Goal: Transaction & Acquisition: Purchase product/service

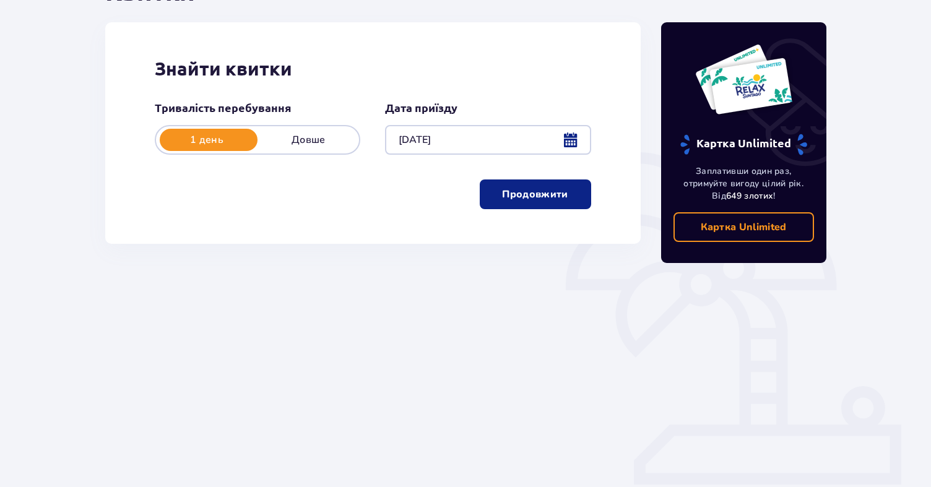
click at [561, 199] on button "Продовжити" at bounding box center [535, 194] width 111 height 30
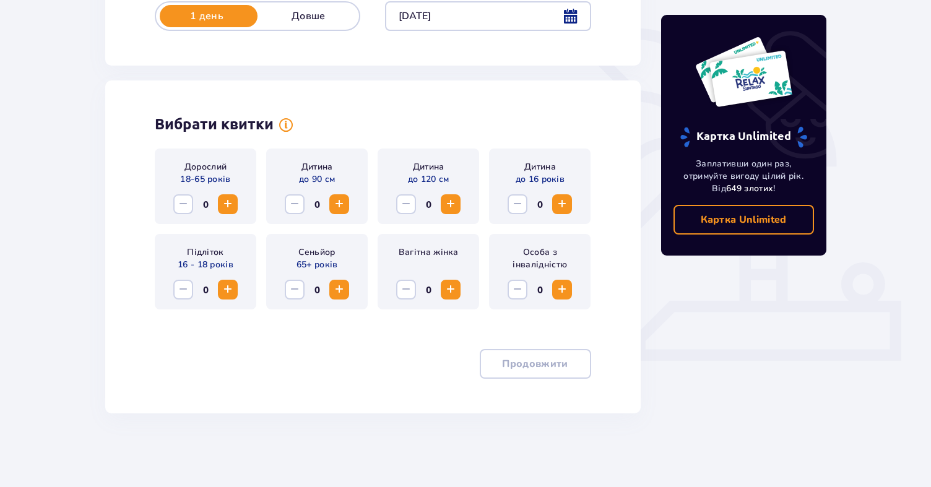
scroll to position [279, 0]
click at [223, 200] on span "Increase" at bounding box center [227, 203] width 15 height 15
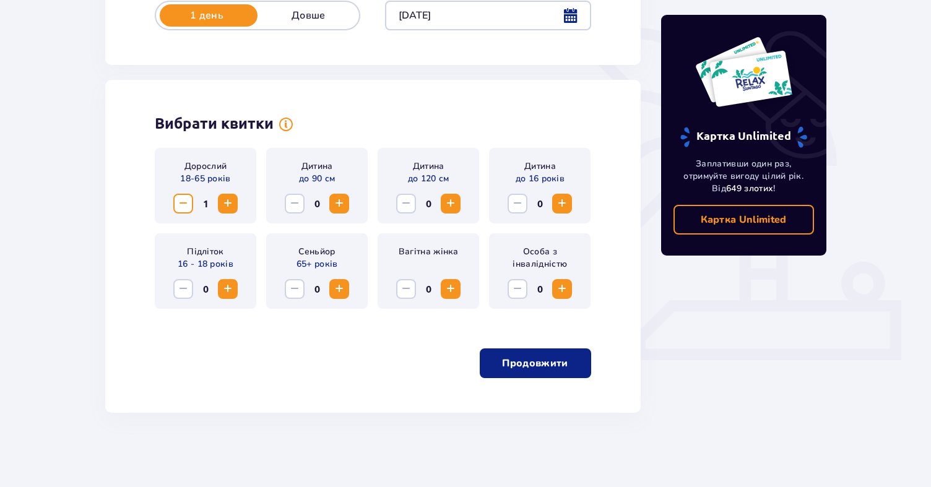
click at [223, 200] on span "Increase" at bounding box center [227, 203] width 15 height 15
click at [564, 287] on span "Increase" at bounding box center [561, 289] width 15 height 15
click at [181, 201] on span "Decrease" at bounding box center [183, 203] width 15 height 15
click at [564, 369] on span "button" at bounding box center [570, 363] width 15 height 15
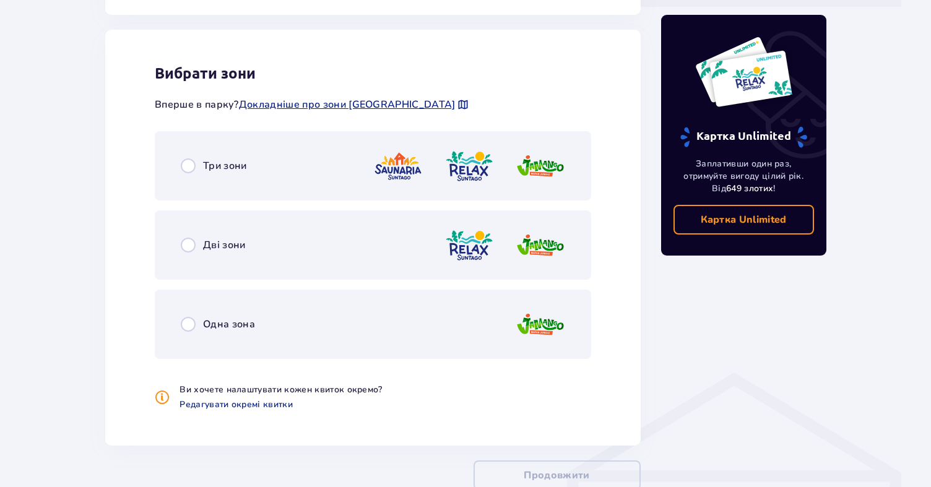
scroll to position [631, 0]
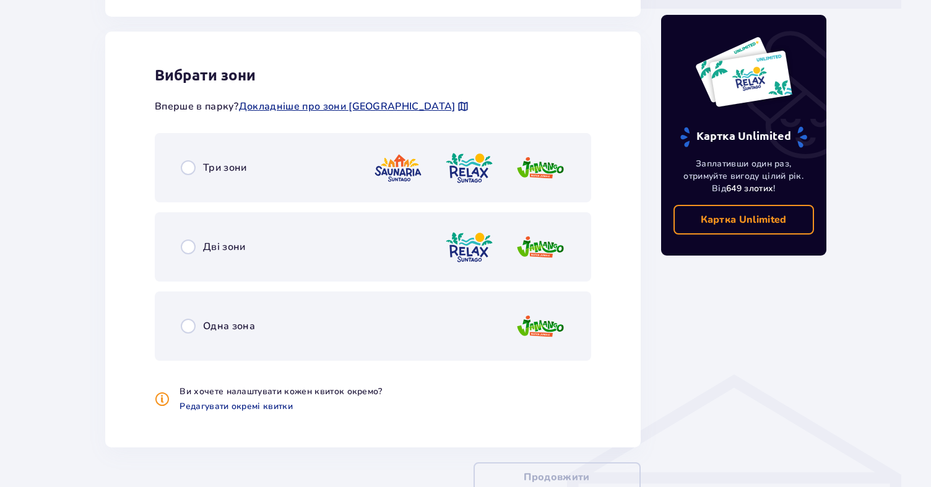
click at [262, 246] on div "Дві зони" at bounding box center [373, 246] width 436 height 69
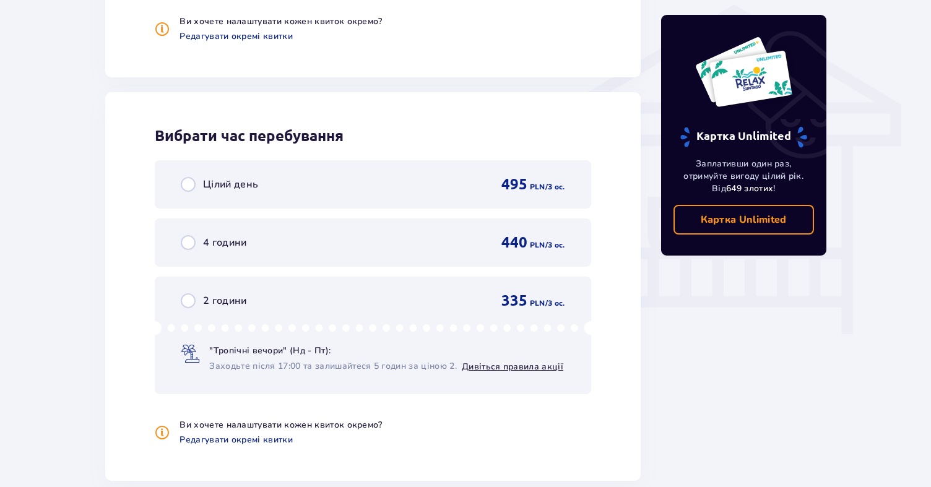
scroll to position [938, 0]
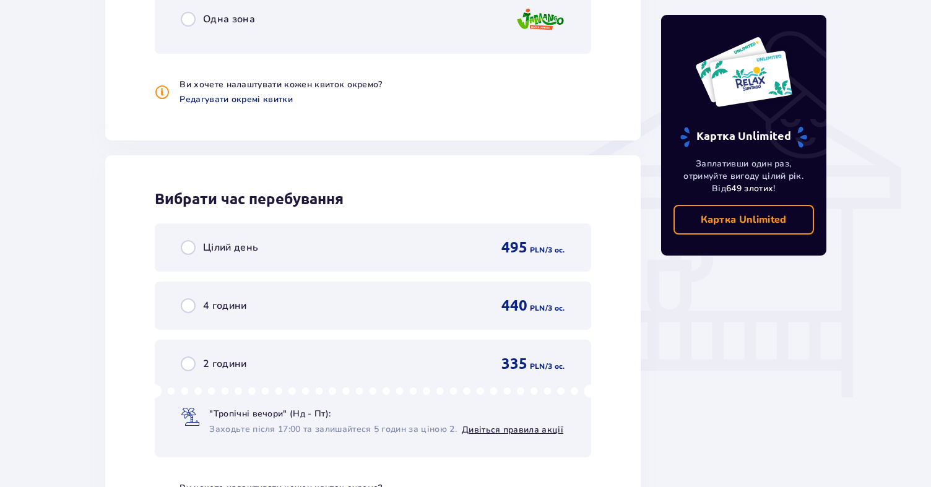
click at [239, 103] on span "Редагувати окремі квитки" at bounding box center [235, 99] width 113 height 12
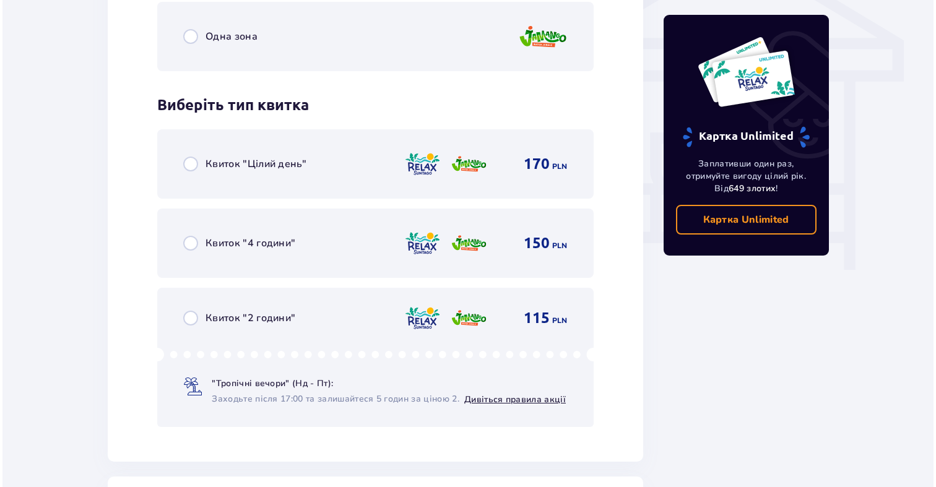
scroll to position [1066, 0]
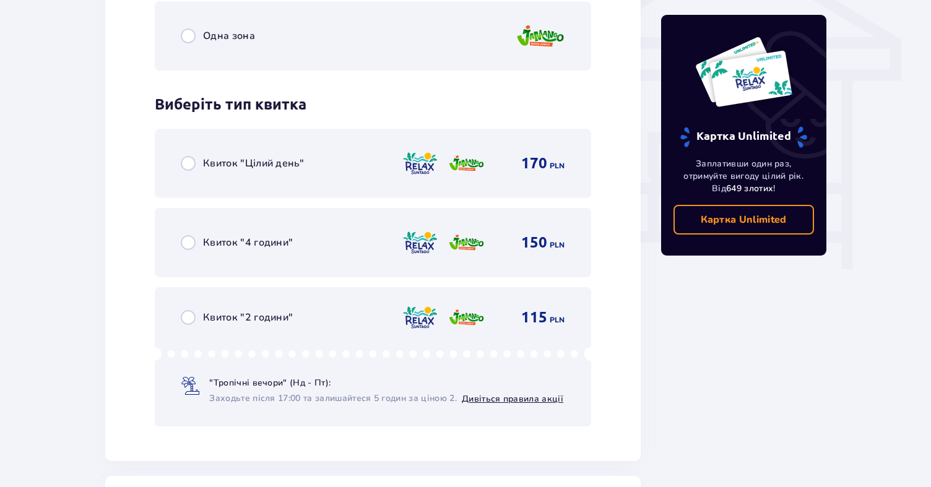
click at [242, 329] on div "Квиток "2 години" 115 PLN "Тропічні вечори" (Нд - Пт): Заходьте після 17:00 та …" at bounding box center [373, 356] width 436 height 139
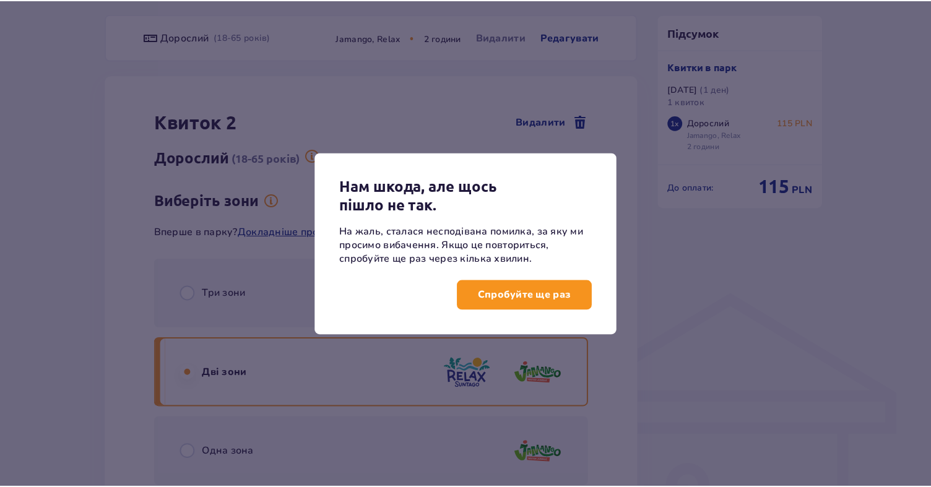
scroll to position [710, 0]
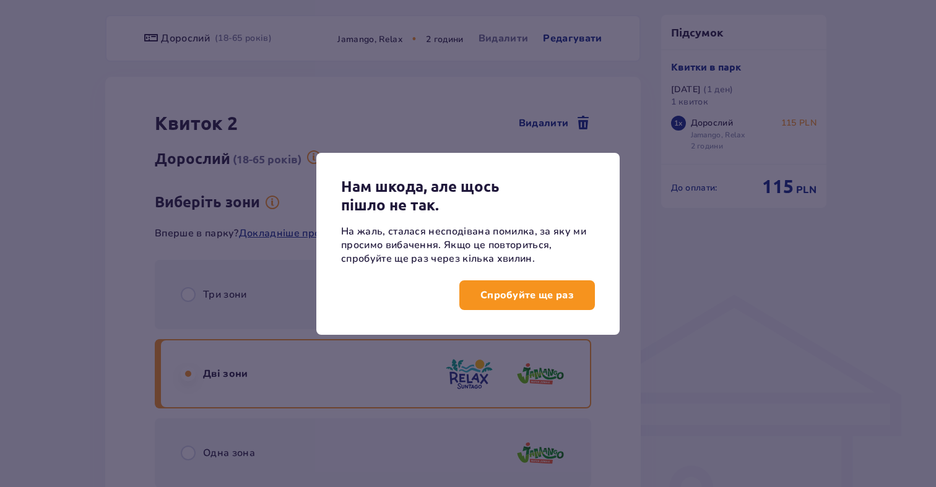
click at [502, 290] on p "Спробуйте ще раз" at bounding box center [526, 295] width 93 height 14
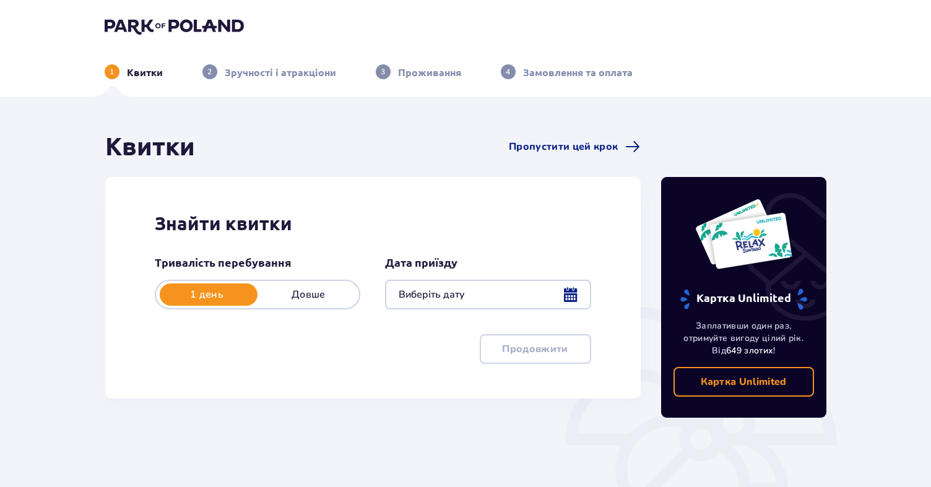
click at [568, 298] on div at bounding box center [487, 295] width 205 height 30
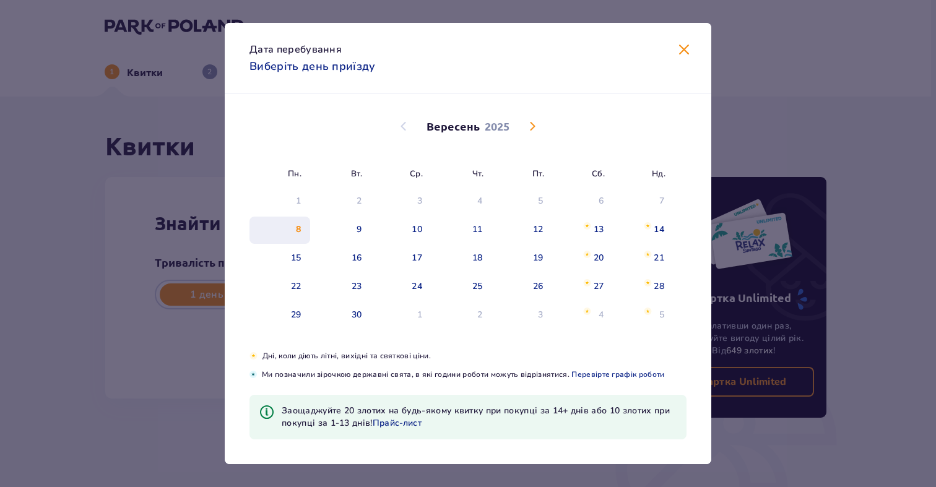
click at [287, 236] on div "8" at bounding box center [279, 230] width 61 height 27
type input "08.09.25"
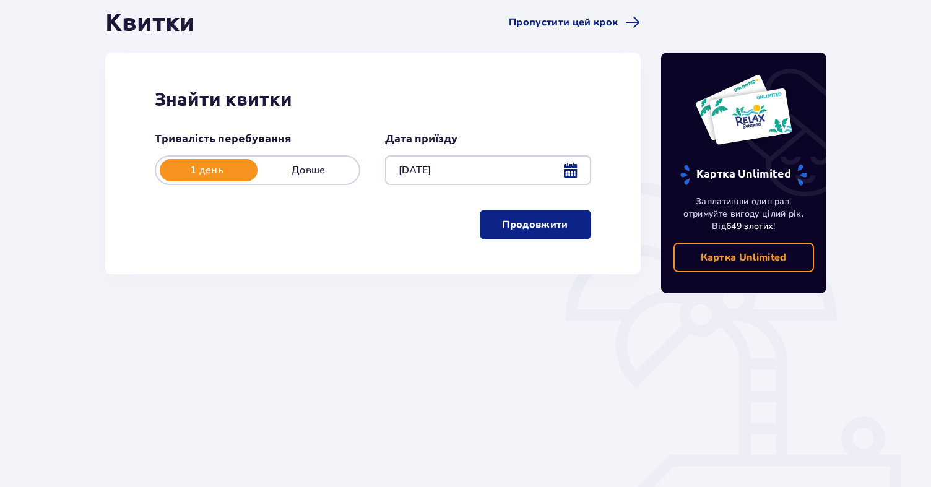
scroll to position [156, 0]
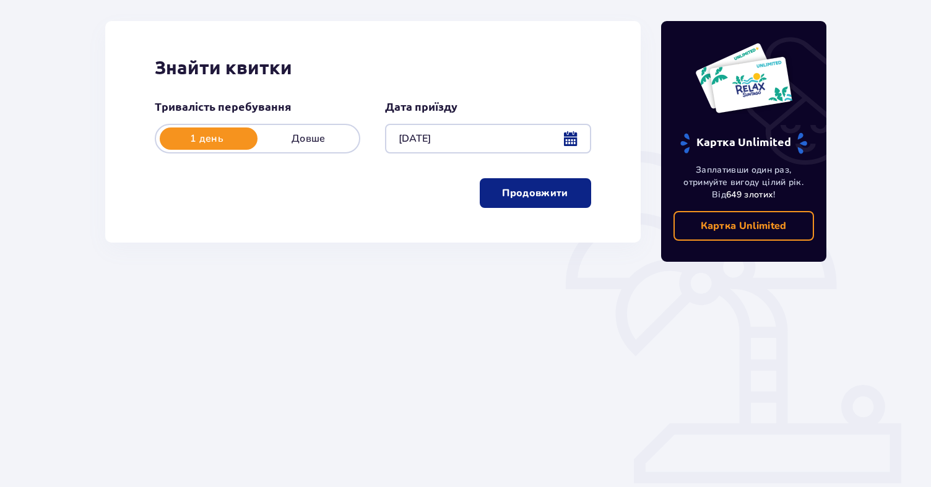
click at [547, 192] on p "Продовжити" at bounding box center [535, 193] width 66 height 14
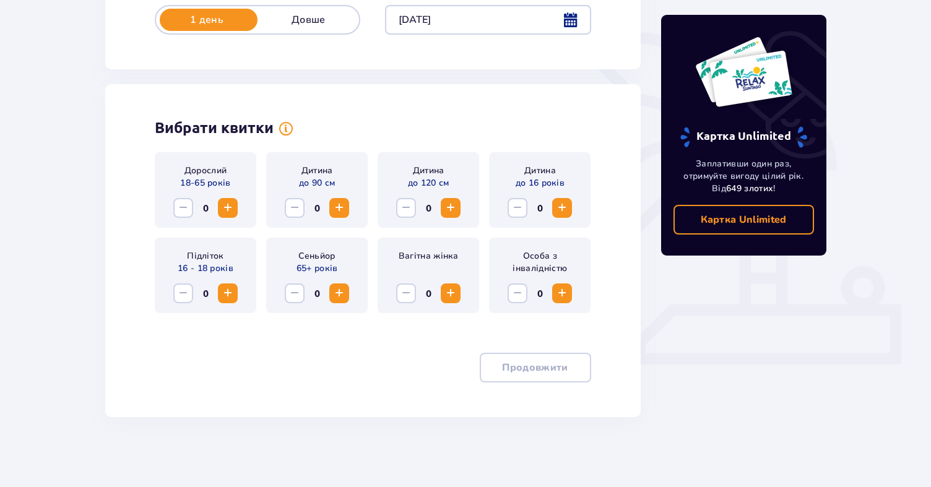
scroll to position [279, 0]
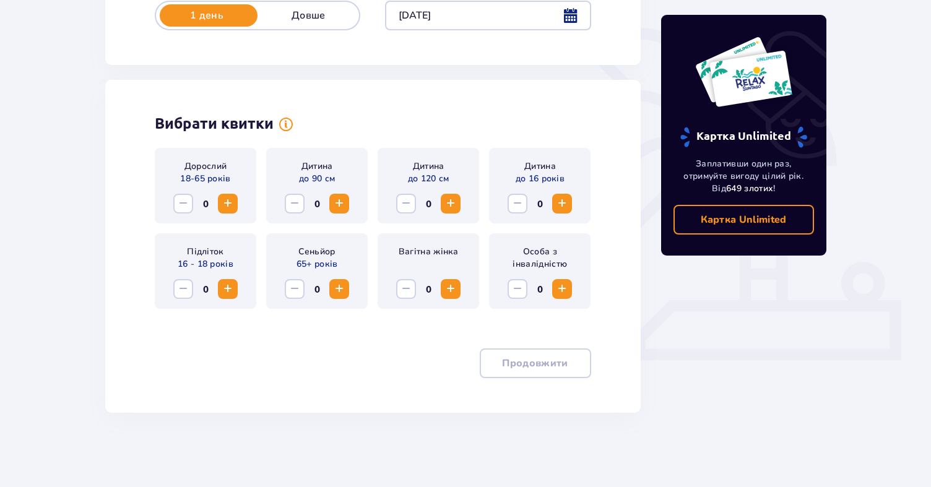
click at [233, 202] on span "Increase" at bounding box center [227, 203] width 15 height 15
click at [568, 288] on span "Increase" at bounding box center [561, 289] width 15 height 15
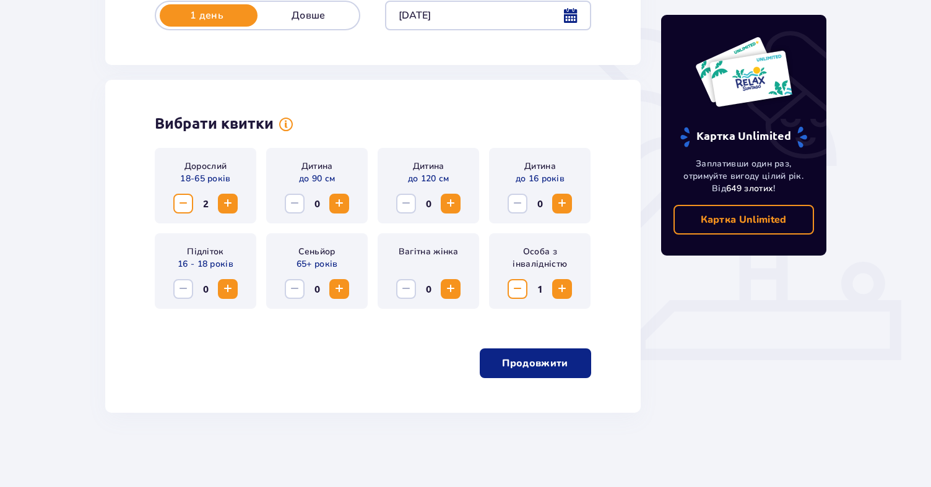
click at [539, 363] on p "Продовжити" at bounding box center [535, 363] width 66 height 14
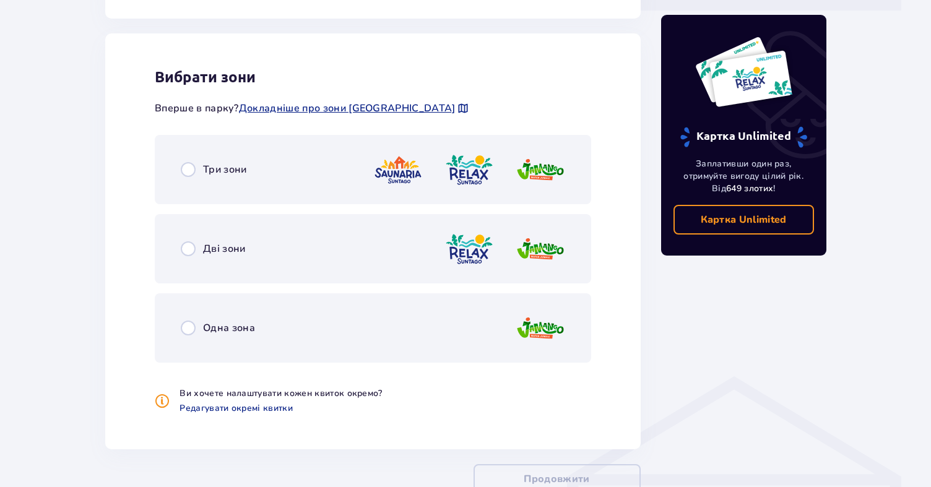
scroll to position [632, 0]
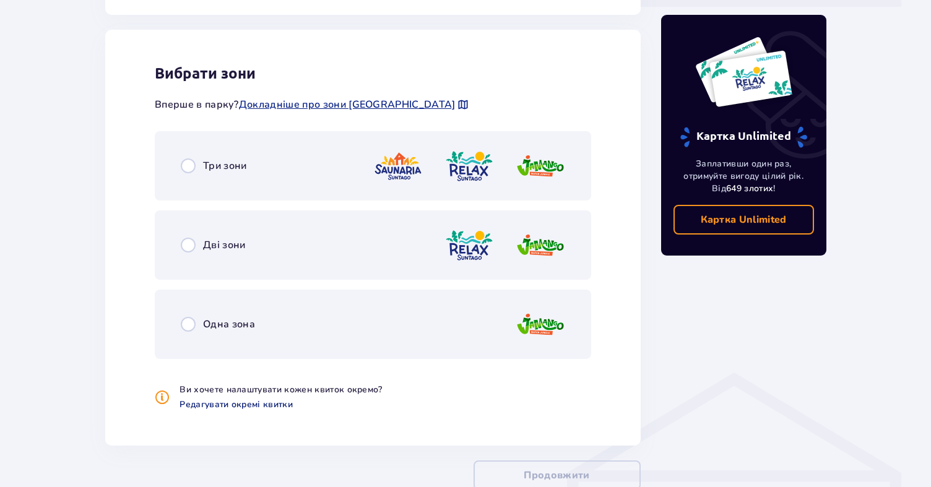
click at [238, 411] on span "Редагувати окремі квитки" at bounding box center [235, 405] width 113 height 12
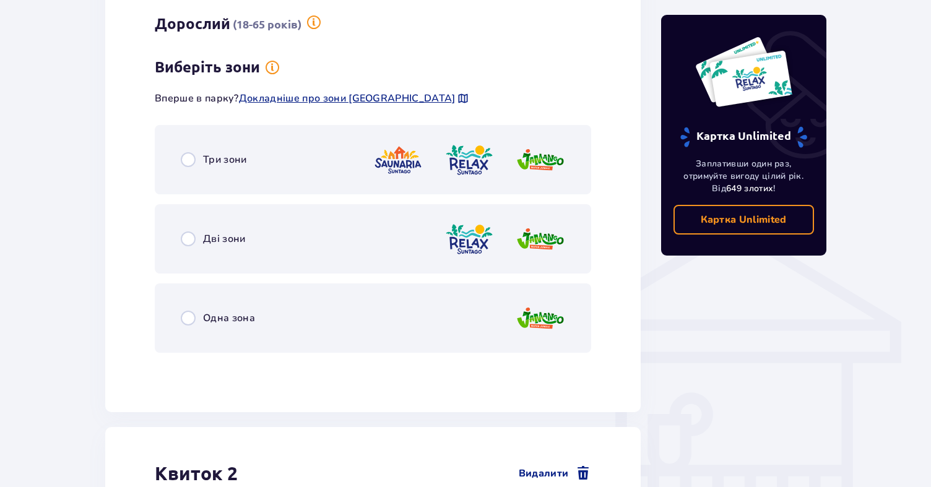
scroll to position [790, 0]
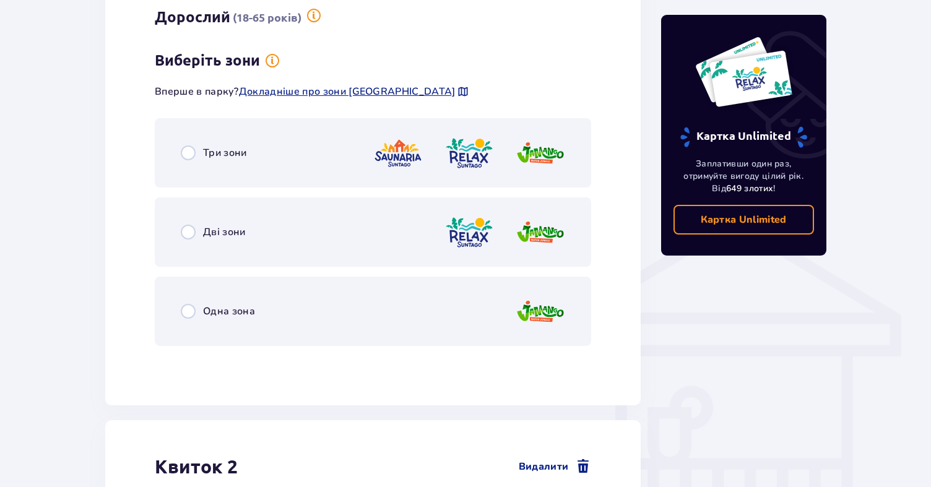
click at [258, 226] on div "Дві зони" at bounding box center [373, 231] width 436 height 69
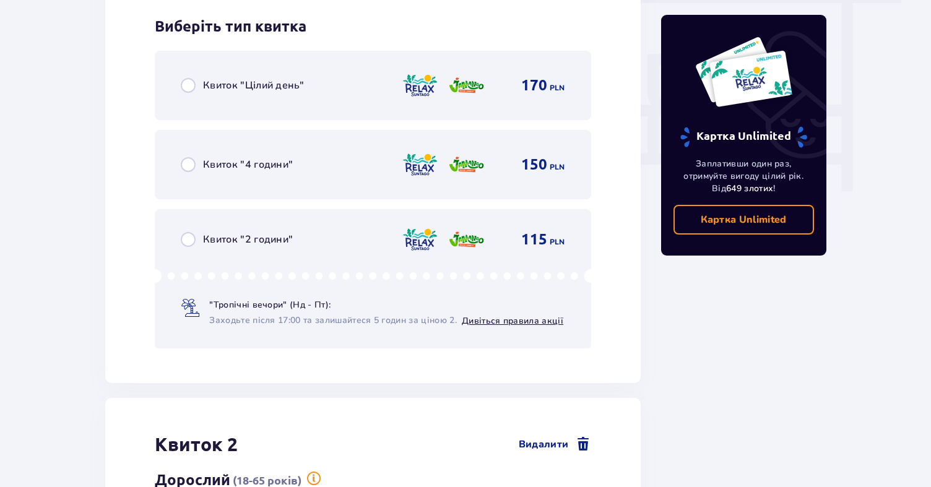
scroll to position [1146, 0]
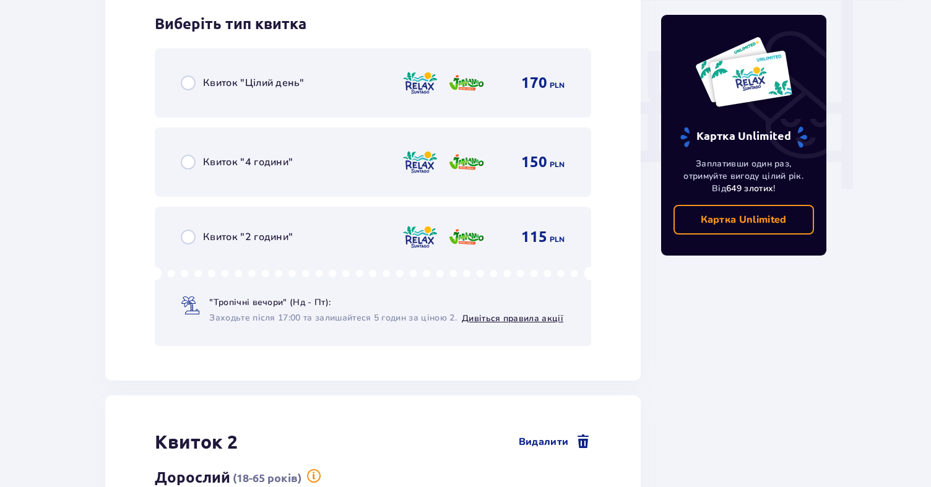
click at [281, 248] on div "Квиток "2 години" 115 PLN "Тропічні вечори" (Нд - Пт): Заходьте після 17:00 та …" at bounding box center [373, 276] width 436 height 139
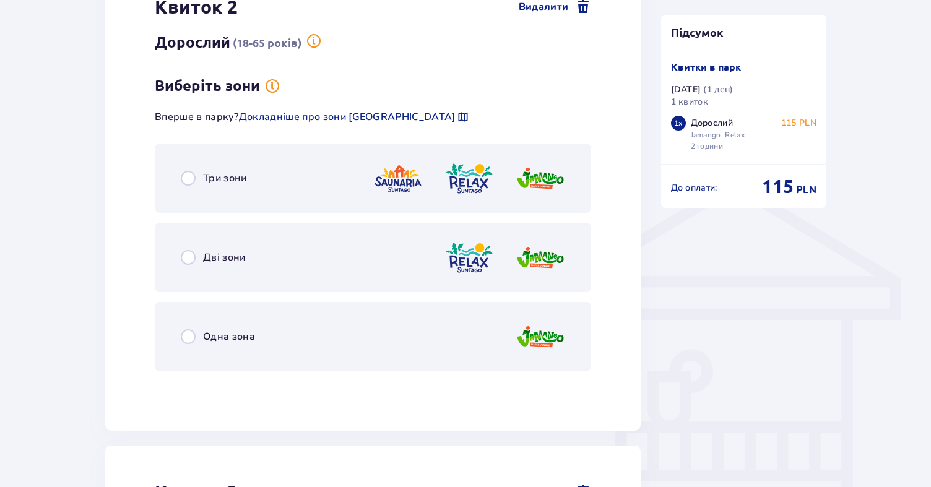
scroll to position [826, 0]
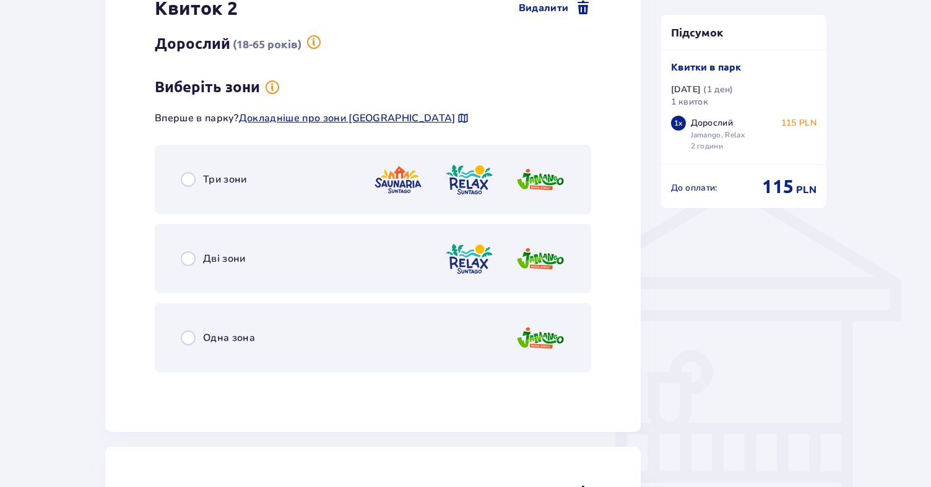
click at [257, 179] on div "Три зони" at bounding box center [373, 179] width 436 height 69
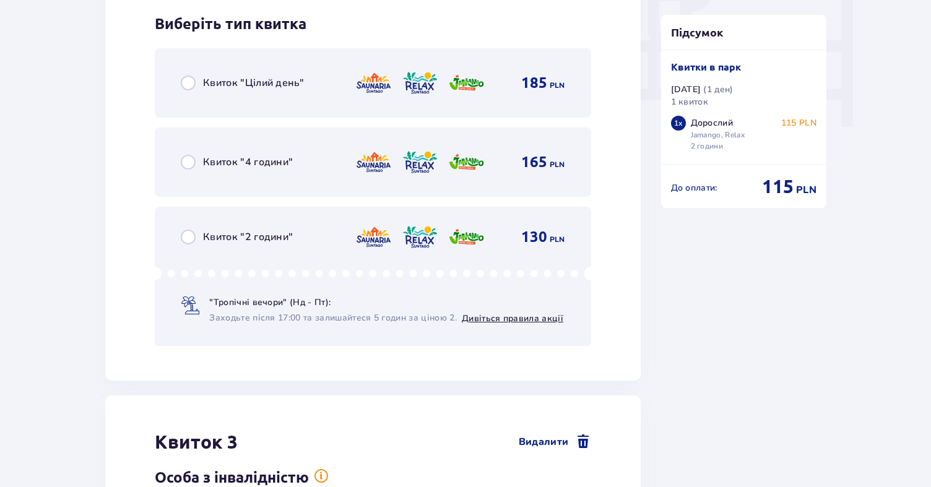
scroll to position [1180, 0]
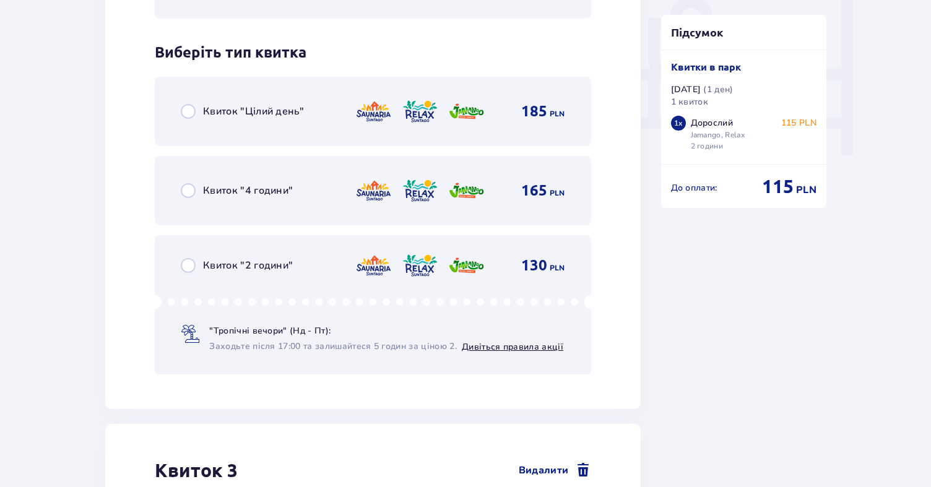
click at [309, 264] on div "Квиток "2 години" 130 PLN" at bounding box center [373, 265] width 384 height 15
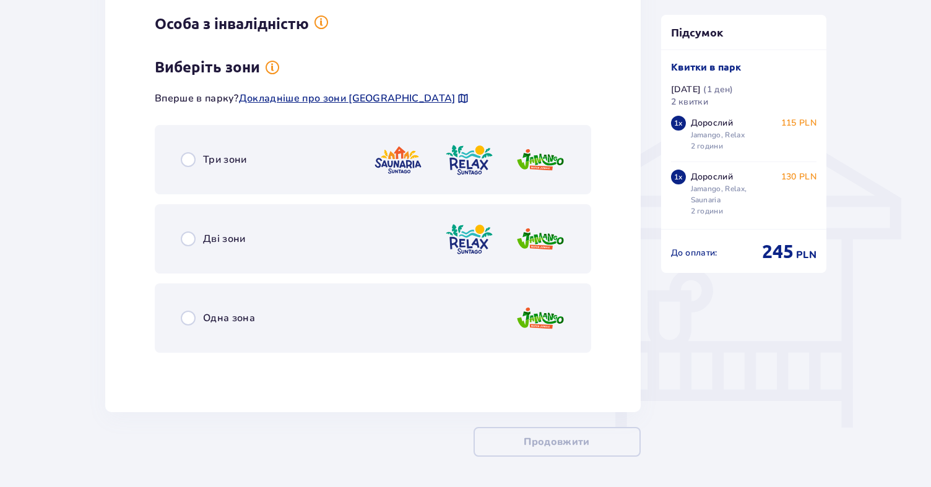
scroll to position [915, 0]
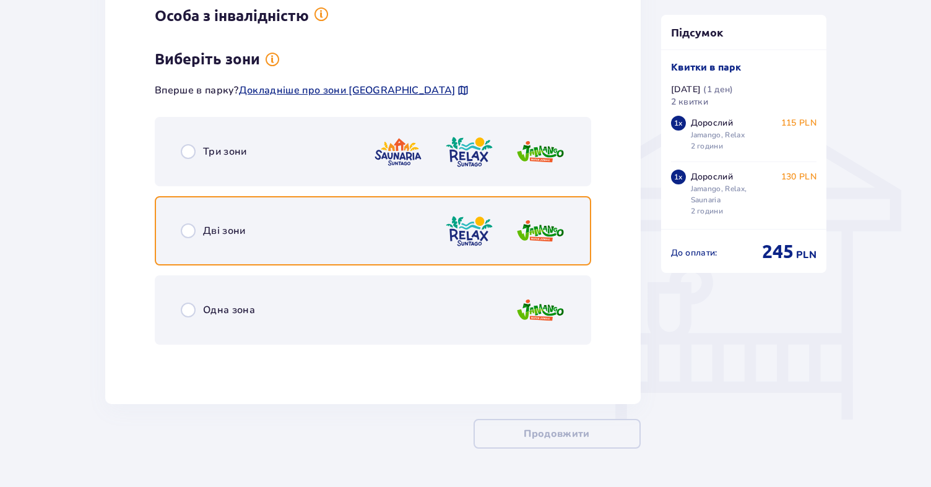
click at [191, 228] on input "radio" at bounding box center [188, 230] width 15 height 15
radio input "true"
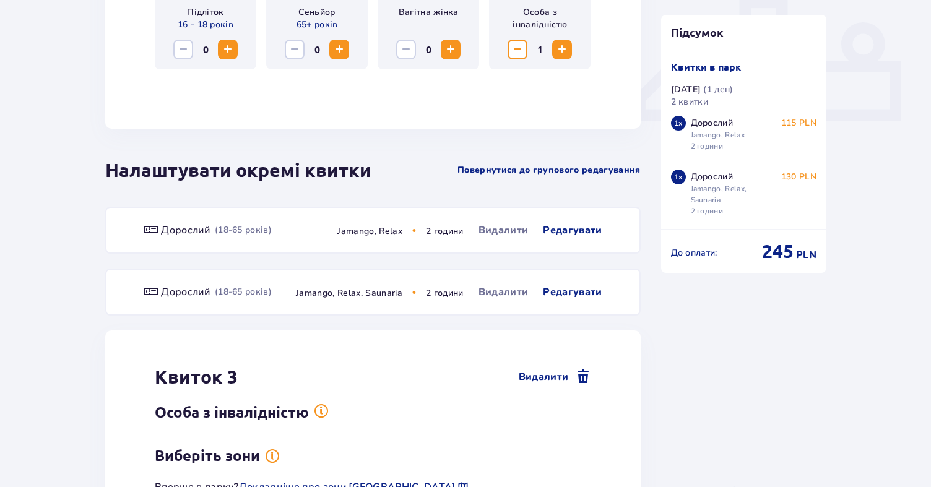
scroll to position [506, 0]
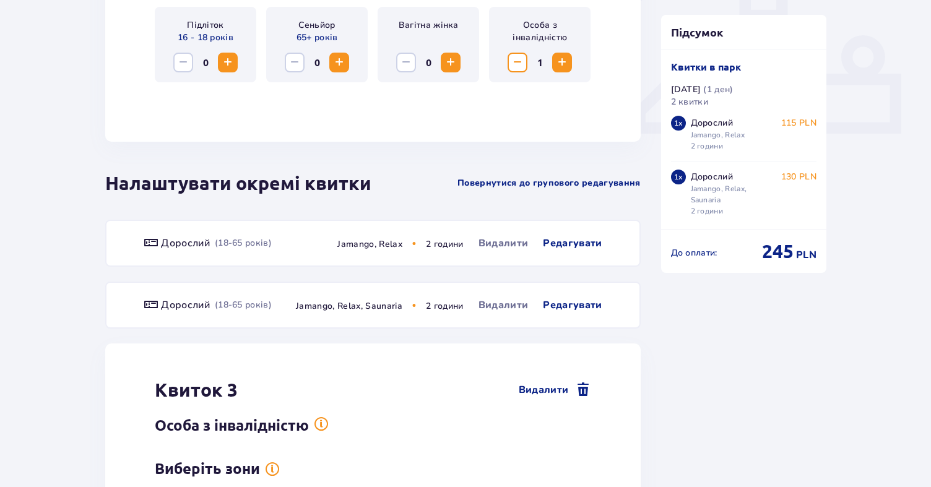
click at [517, 67] on span "Decrease" at bounding box center [517, 62] width 15 height 15
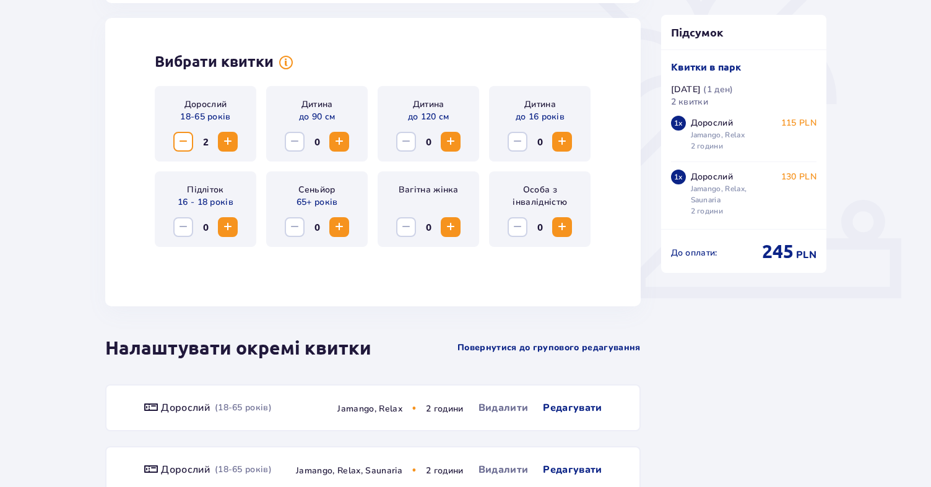
scroll to position [319, 0]
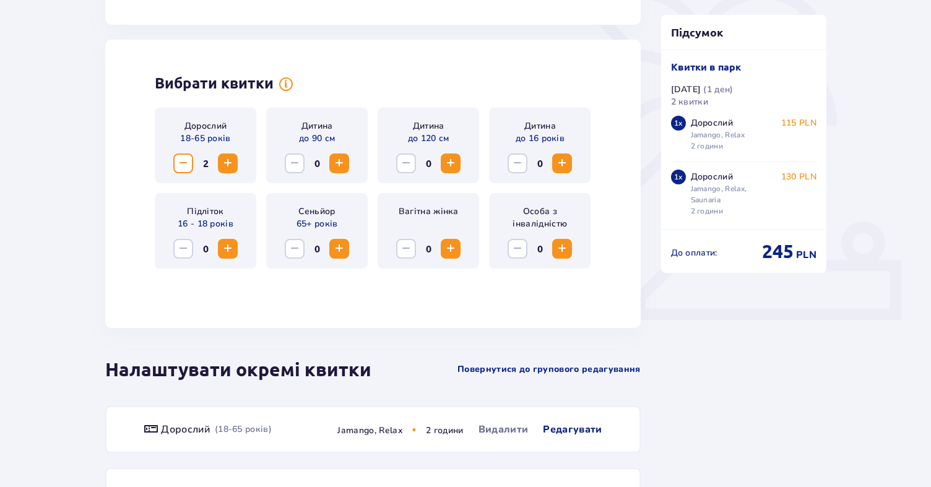
click at [228, 161] on span "Increase" at bounding box center [227, 163] width 15 height 15
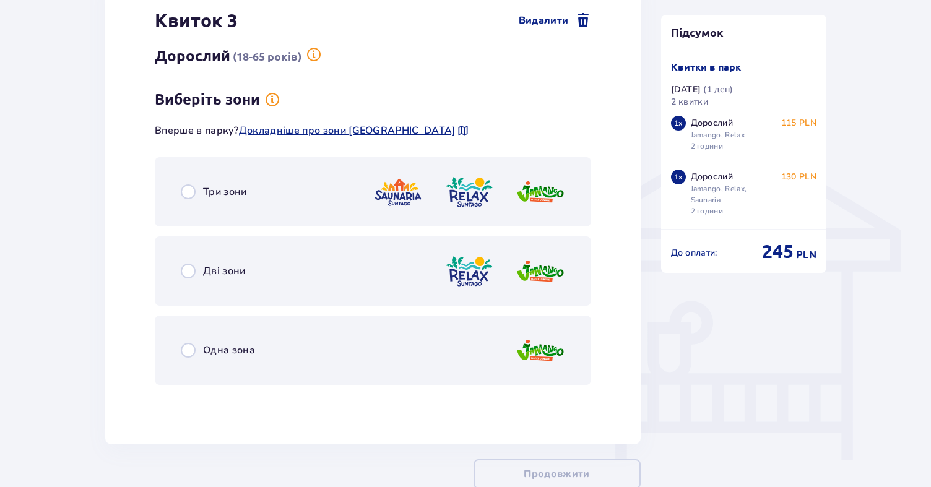
scroll to position [911, 0]
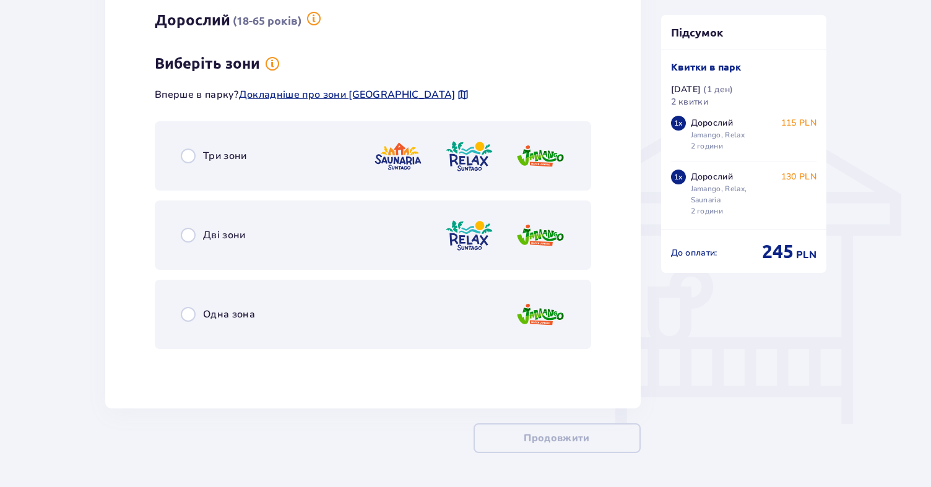
click at [220, 152] on p "Три зони" at bounding box center [225, 156] width 44 height 14
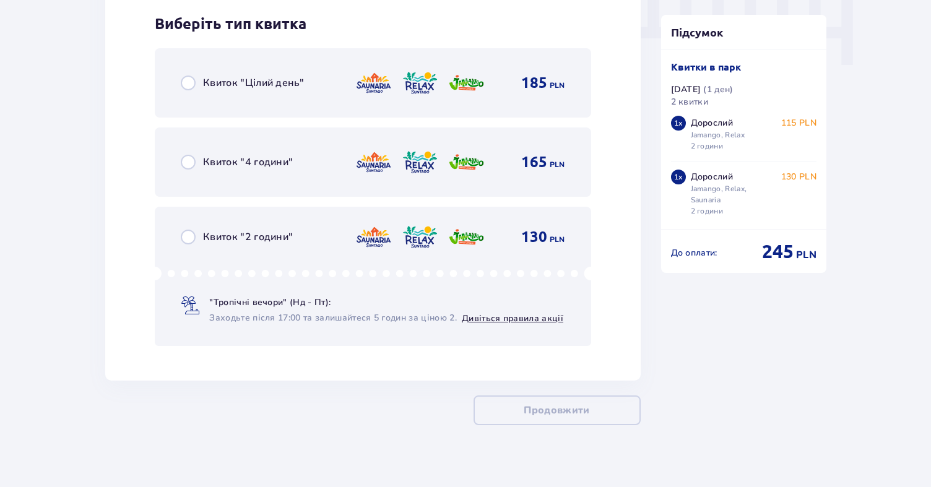
scroll to position [1282, 0]
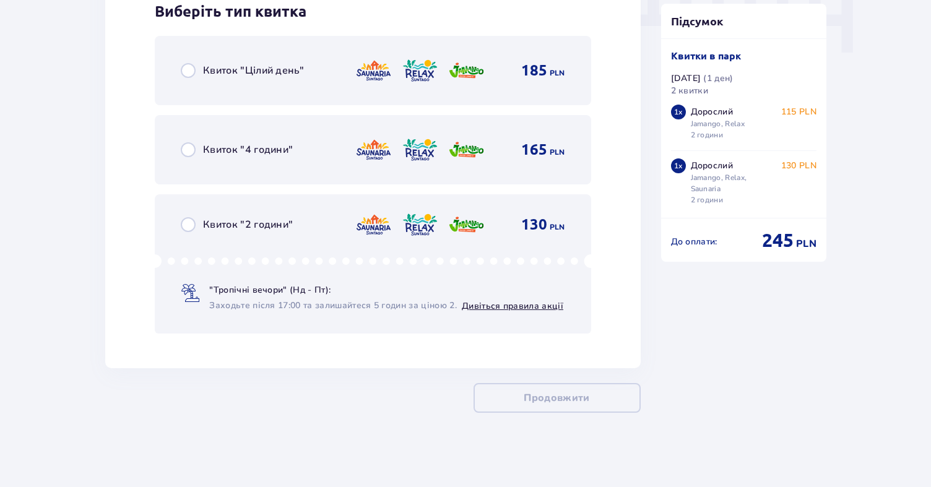
click at [249, 227] on p "Квиток "2 години"" at bounding box center [248, 225] width 90 height 14
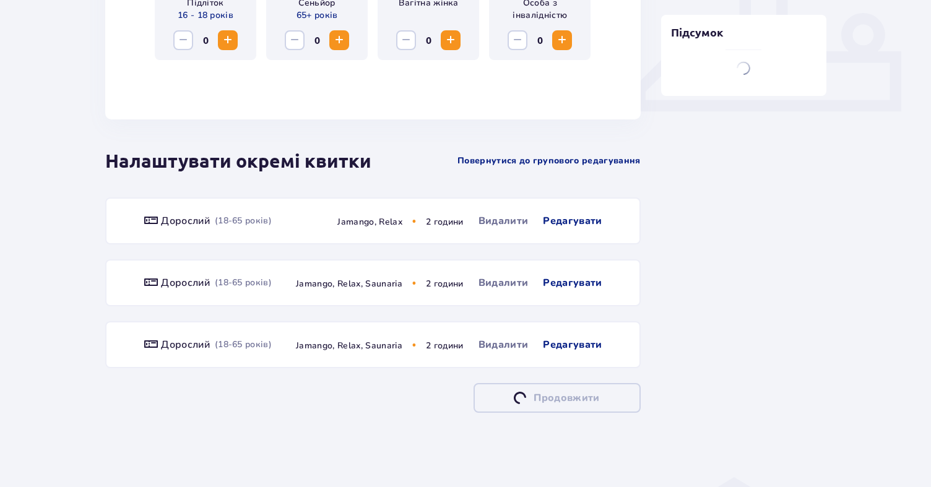
scroll to position [597, 0]
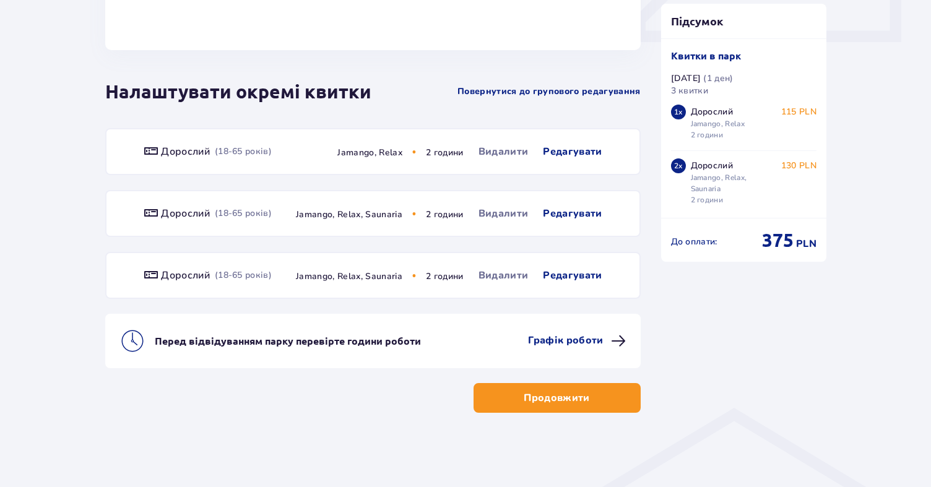
click at [535, 396] on p "Продовжити" at bounding box center [557, 398] width 66 height 14
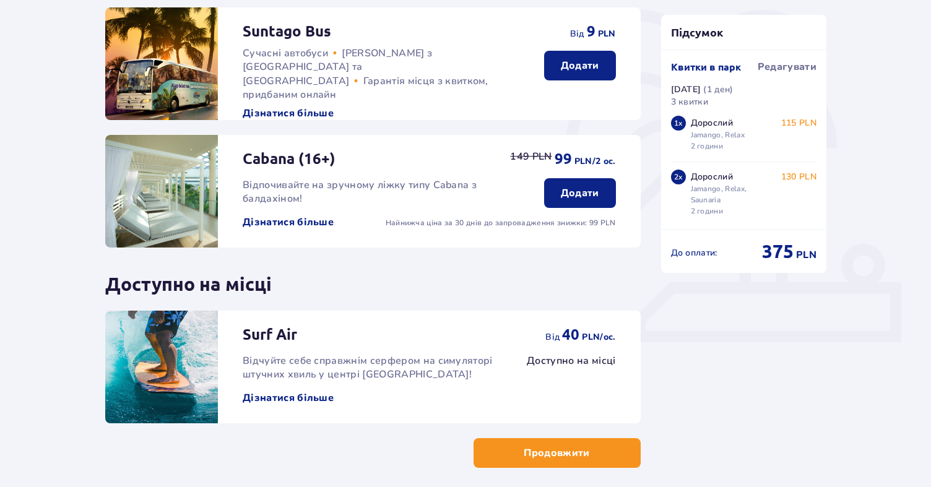
scroll to position [352, 0]
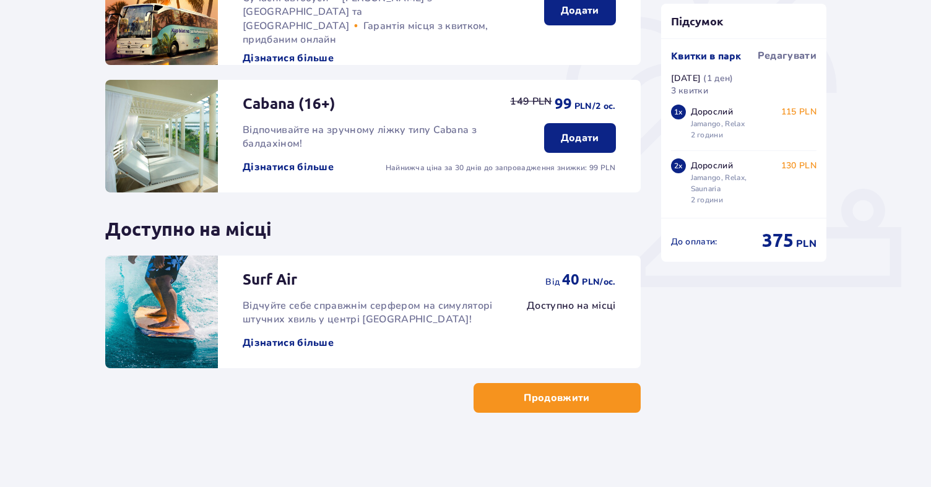
click at [503, 390] on button "Продовжити" at bounding box center [556, 398] width 167 height 30
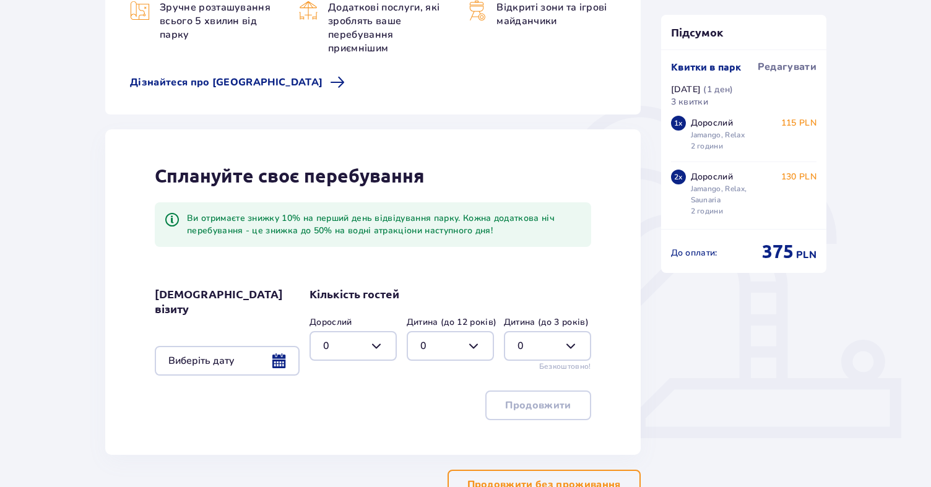
scroll to position [284, 0]
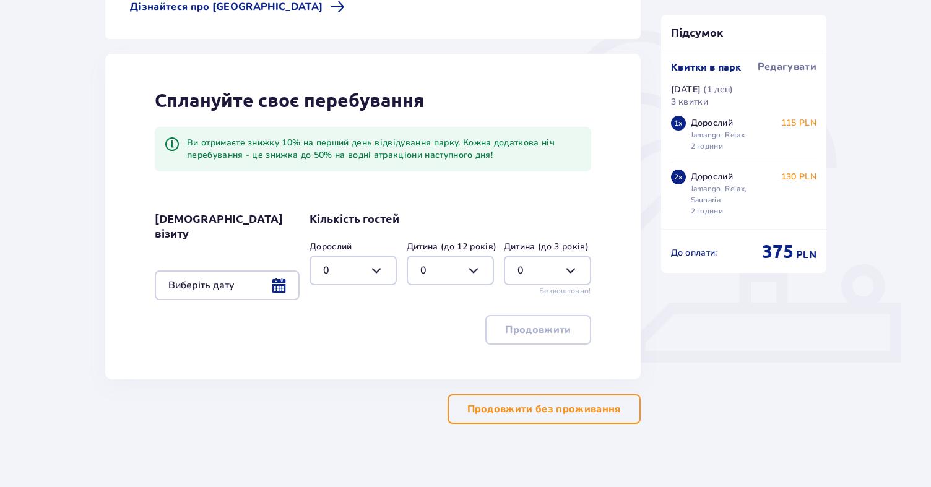
click at [501, 409] on p "Продовжити без проживання" at bounding box center [543, 409] width 153 height 14
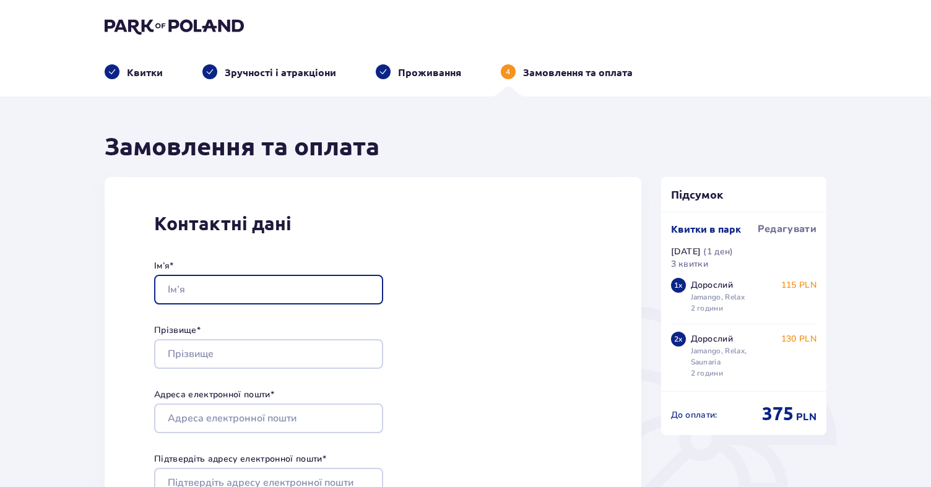
click at [258, 296] on input "Ім’я *" at bounding box center [268, 290] width 229 height 30
type input "Kateryna"
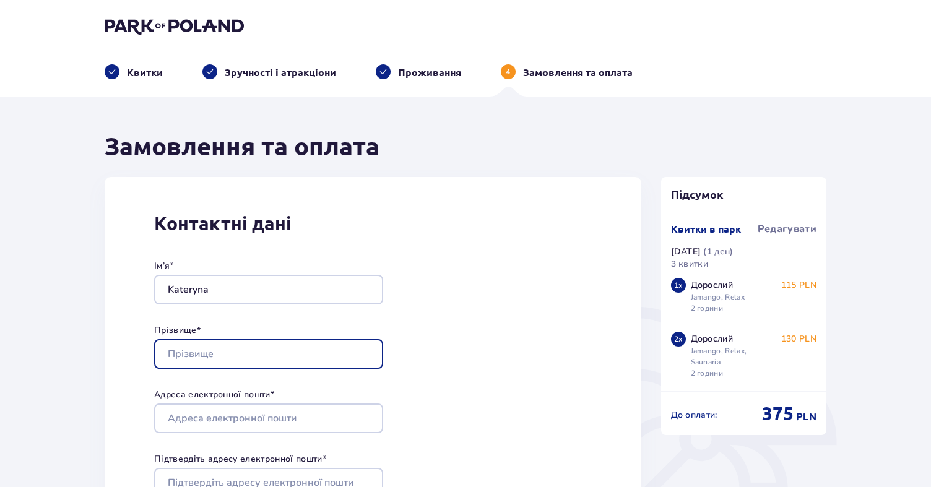
click at [171, 347] on input "Прізвище *" at bounding box center [268, 354] width 229 height 30
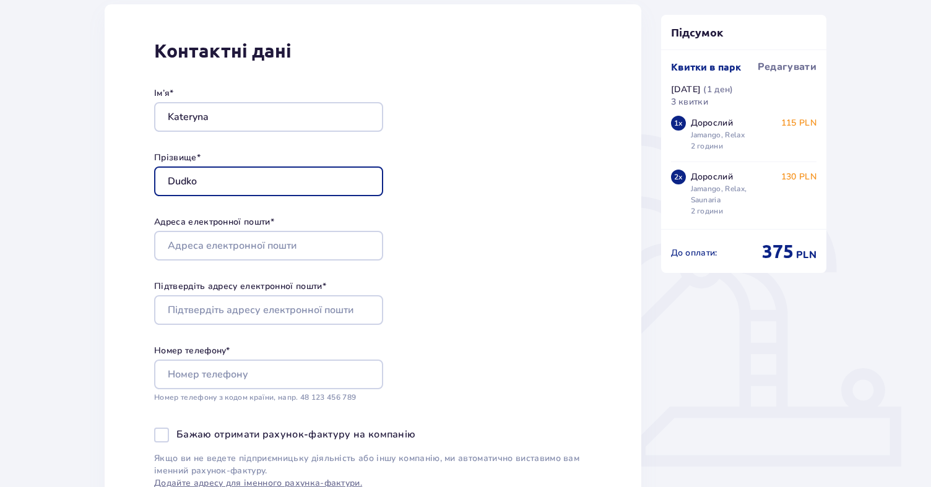
scroll to position [175, 0]
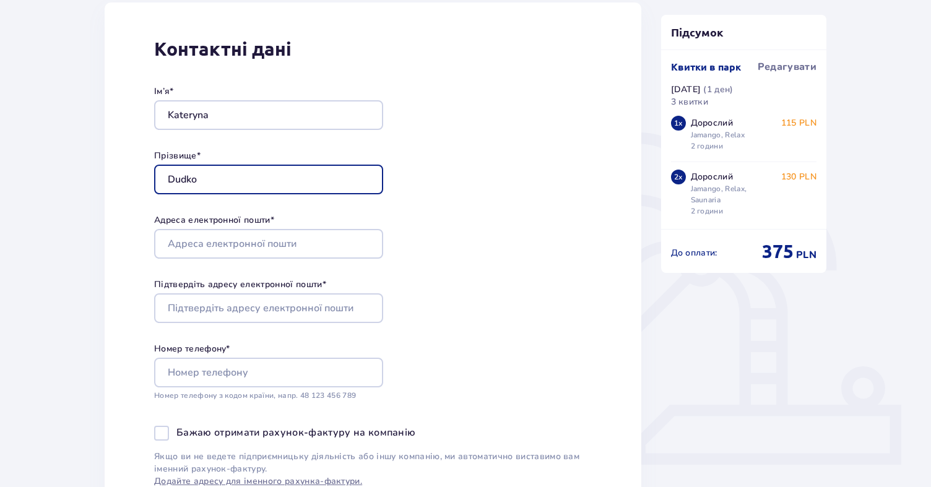
type input "Dudko"
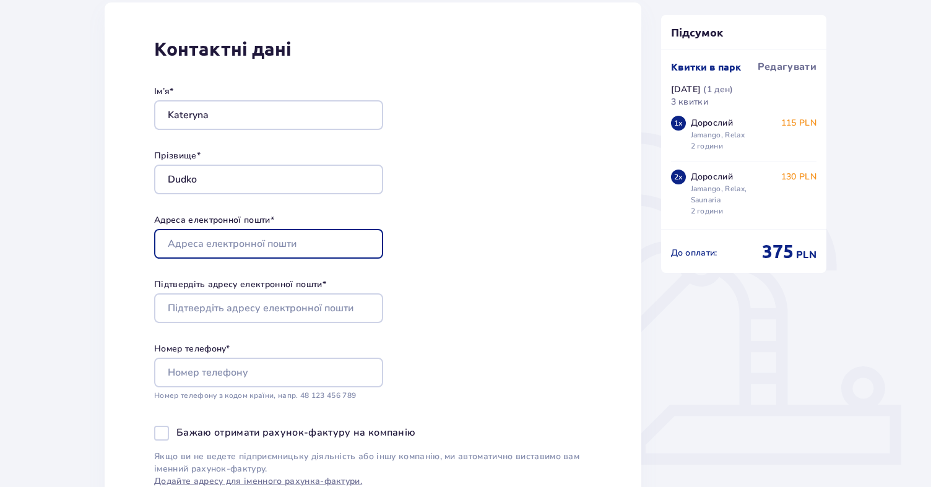
click at [281, 251] on input "Адреса електронної пошти *" at bounding box center [268, 244] width 229 height 30
type input "ekaterinadudko210@gmail.com"
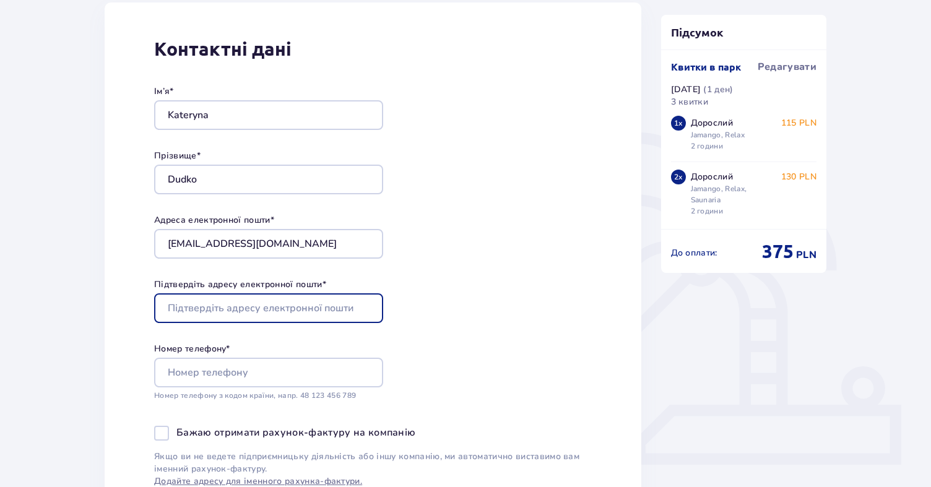
click at [256, 313] on input "Підтвердіть адресу електронної пошти *" at bounding box center [268, 308] width 229 height 30
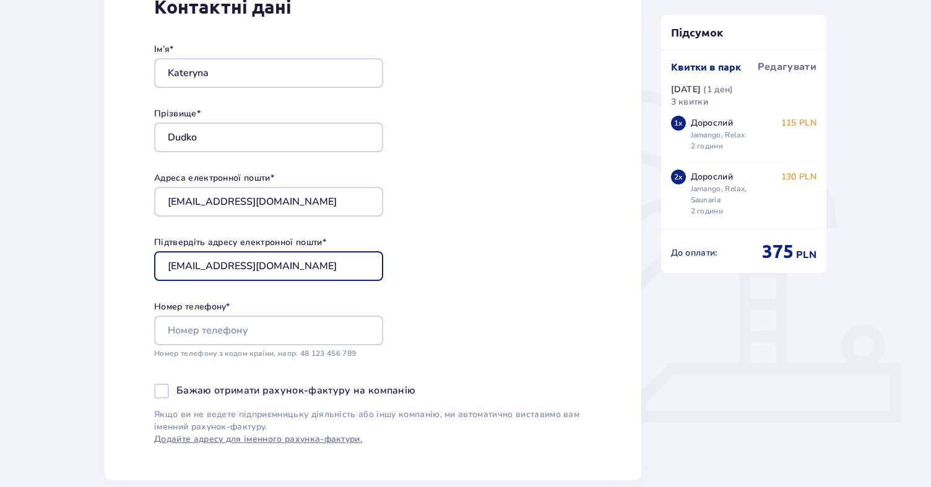
scroll to position [226, 0]
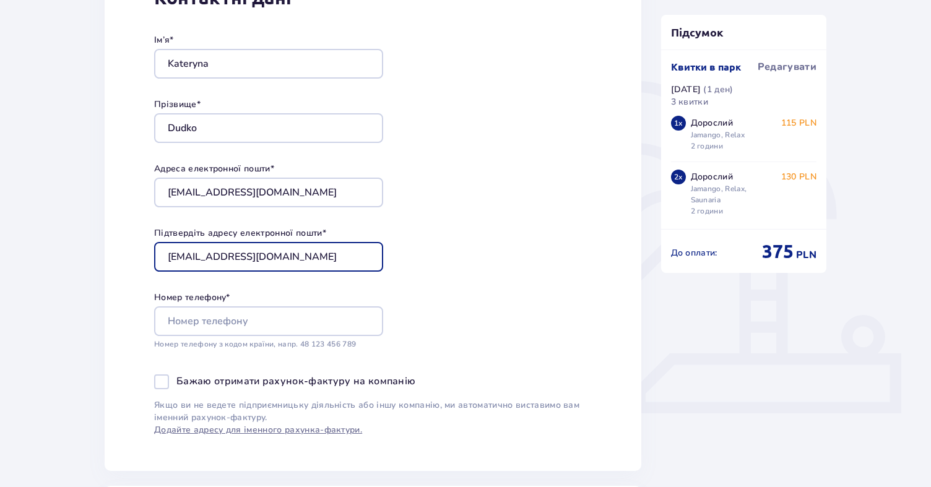
type input "ekaterinadudko210@gmail.com"
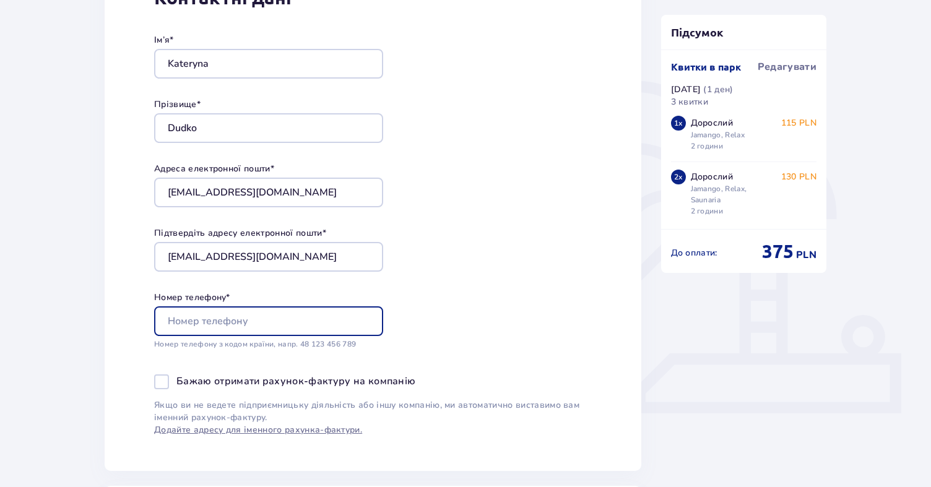
click at [235, 326] on input "Номер телефону *" at bounding box center [268, 321] width 229 height 30
type input "+48 536 289 156"
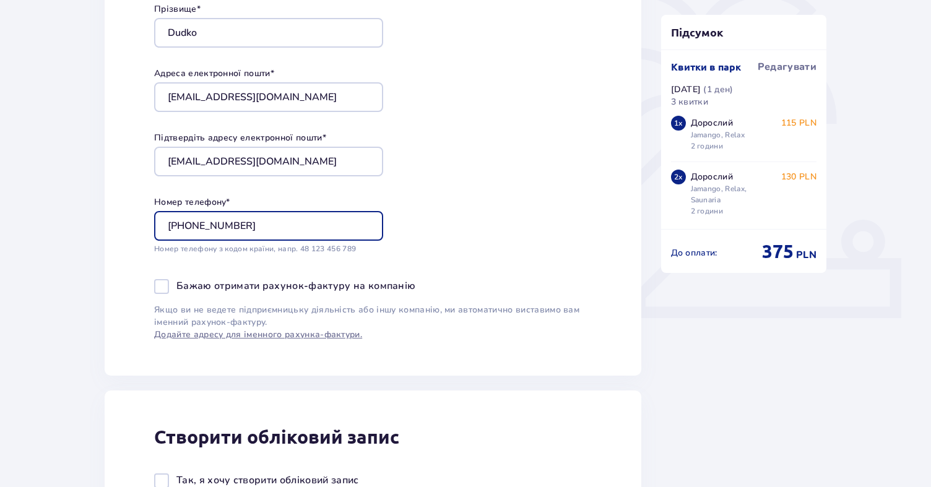
scroll to position [489, 0]
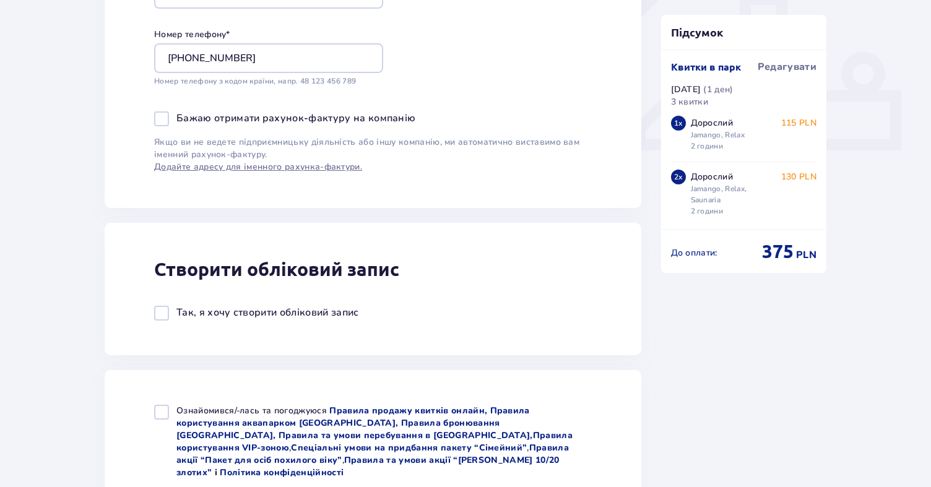
click at [241, 315] on p "Так, я хочу створити обліковий запис" at bounding box center [267, 313] width 183 height 14
checkbox input "true"
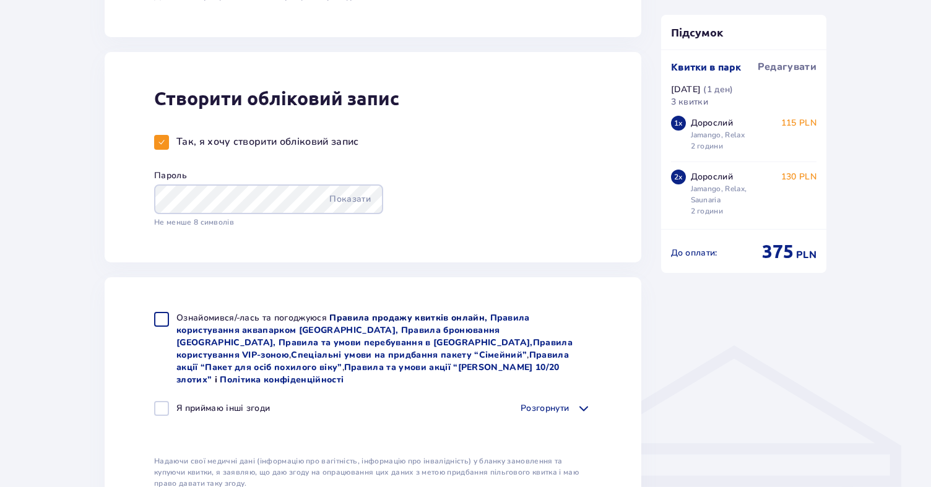
scroll to position [673, 0]
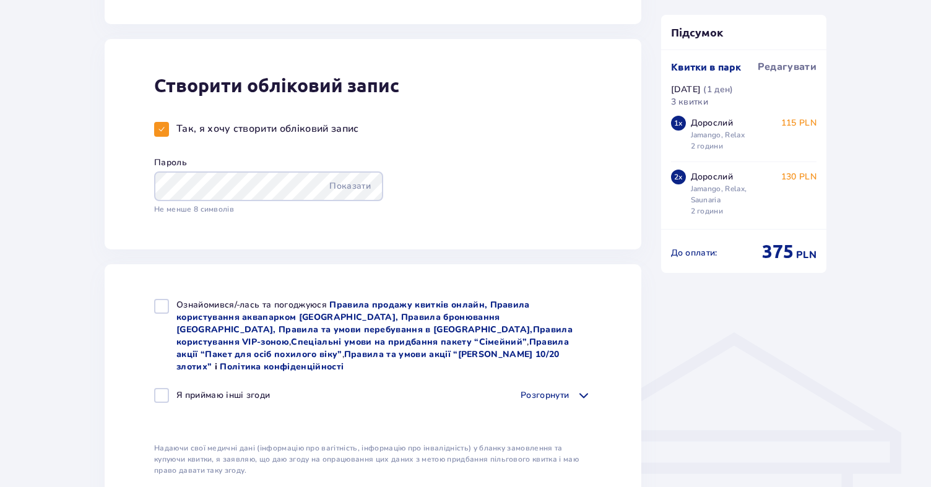
click at [155, 311] on div at bounding box center [161, 306] width 15 height 15
checkbox input "true"
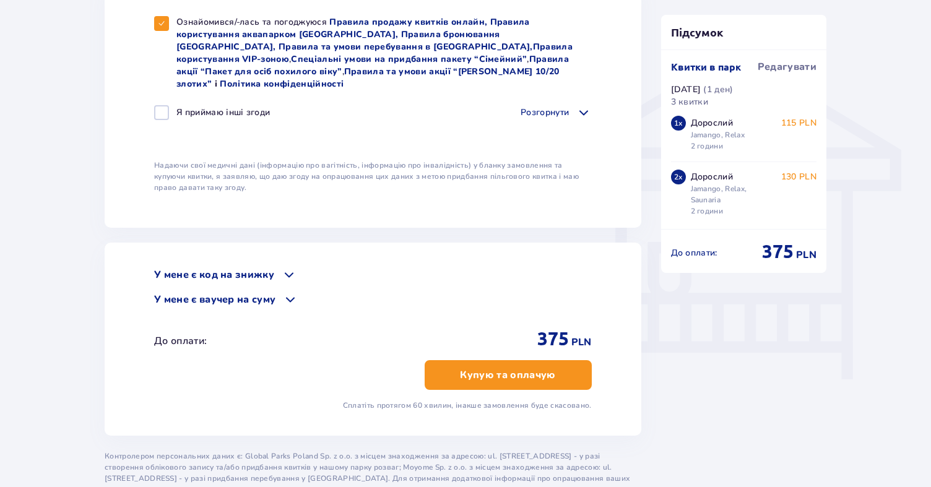
scroll to position [960, 0]
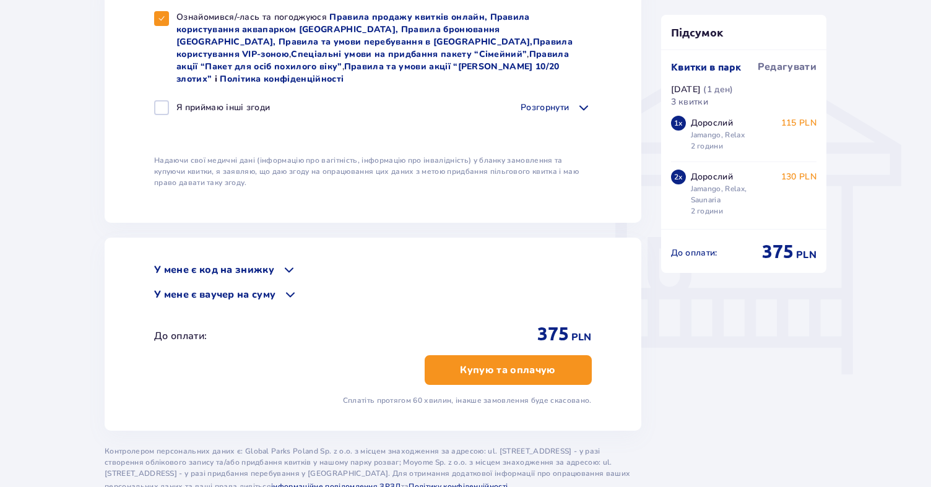
click at [485, 363] on p "Купую та оплачую" at bounding box center [507, 370] width 95 height 14
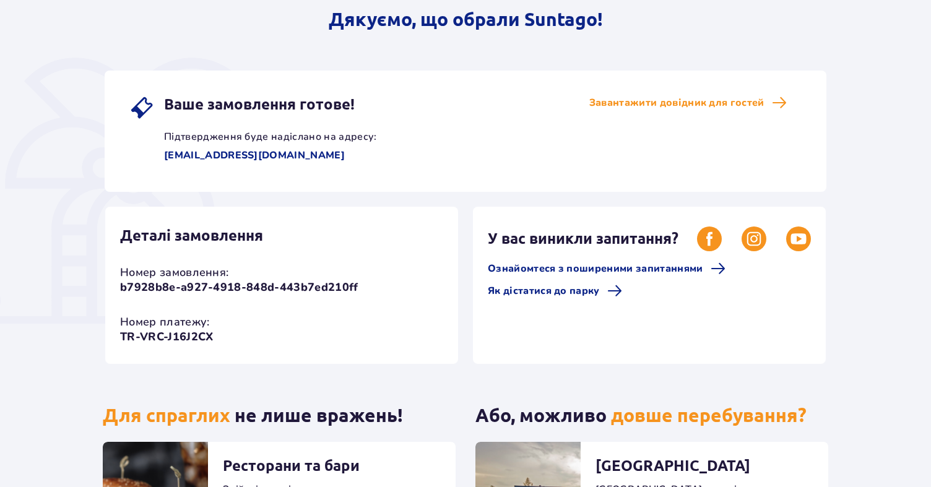
scroll to position [162, 0]
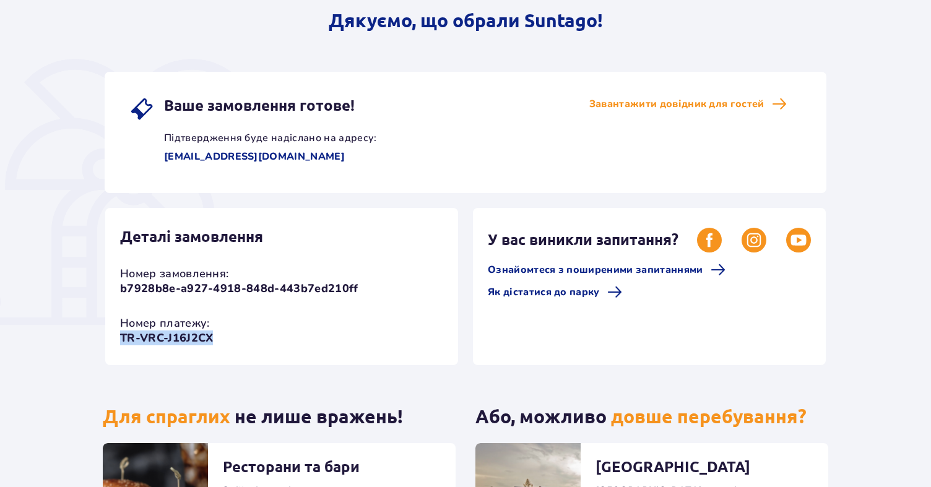
drag, startPoint x: 220, startPoint y: 337, endPoint x: 112, endPoint y: 335, distance: 108.3
click at [111, 335] on div "Деталі замовлення Номер замовлення: b7928b8e-a927-4918-848d-443b7ed210ff Номер …" at bounding box center [281, 286] width 353 height 157
copy p "TR-VRC-J16J2CX"
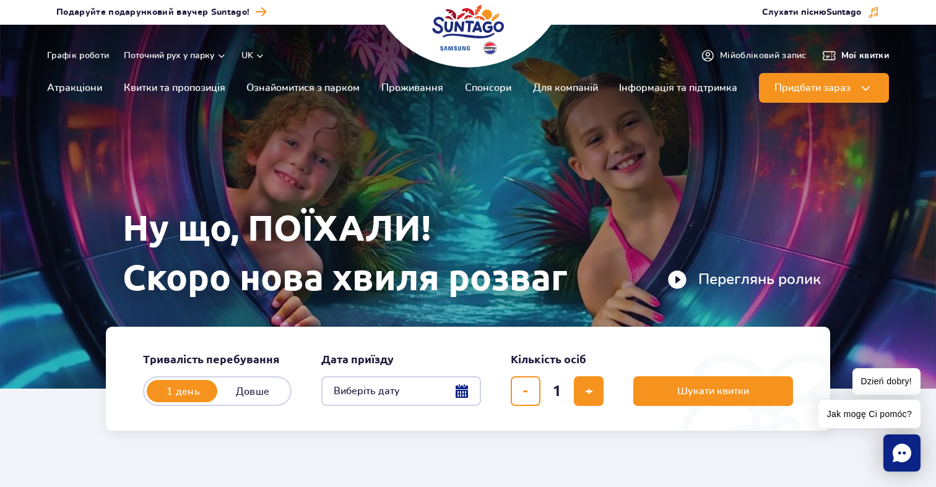
click at [850, 59] on span "Мої квитки" at bounding box center [865, 56] width 48 height 12
click at [851, 57] on span "Мої квитки" at bounding box center [865, 56] width 48 height 12
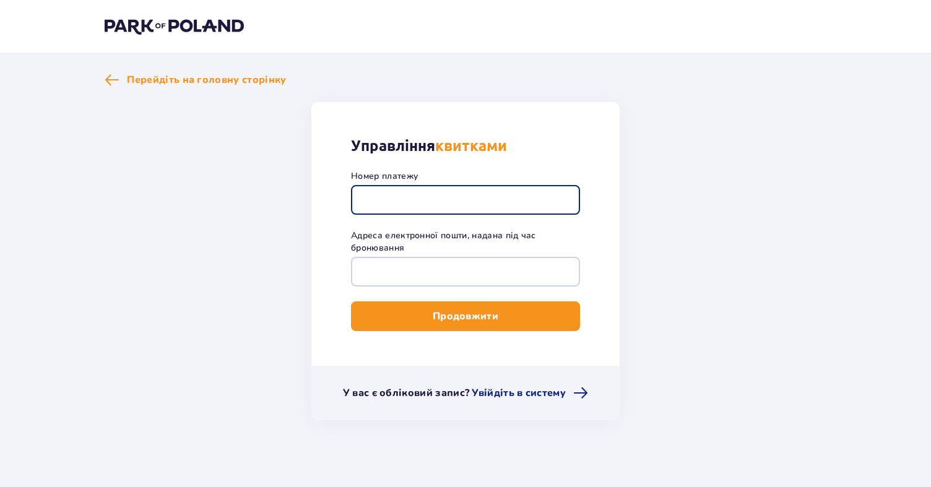
click at [421, 202] on input "Номер платежу" at bounding box center [465, 200] width 229 height 30
click at [504, 200] on input "Номер платежу" at bounding box center [465, 200] width 229 height 30
click at [446, 203] on input "Номер платежу" at bounding box center [465, 200] width 229 height 30
paste input "TR-VRC-J16J2CX"
type input "TR-VRC-J16J2CX"
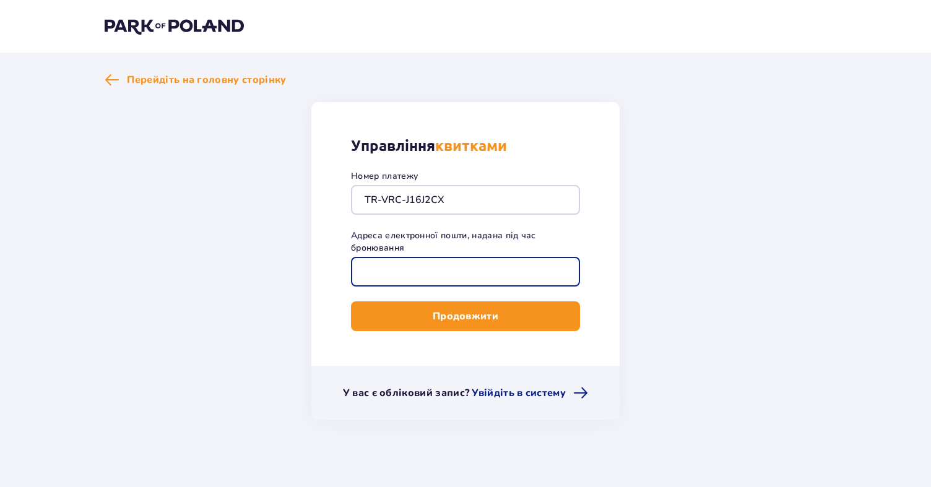
click at [431, 269] on input "Адреса електронної пошти, надана під час бронювання" at bounding box center [465, 272] width 229 height 30
type input "[EMAIL_ADDRESS][DOMAIN_NAME]"
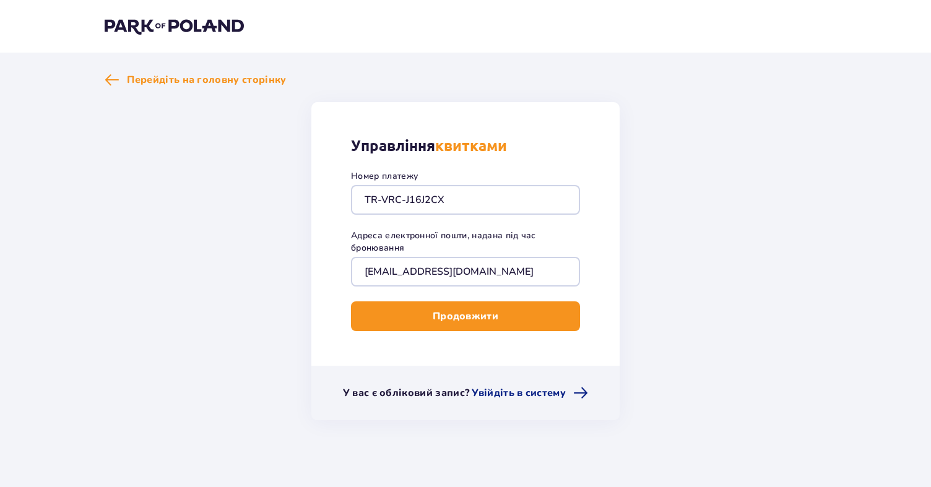
click at [454, 313] on p "Продовжити" at bounding box center [466, 316] width 66 height 14
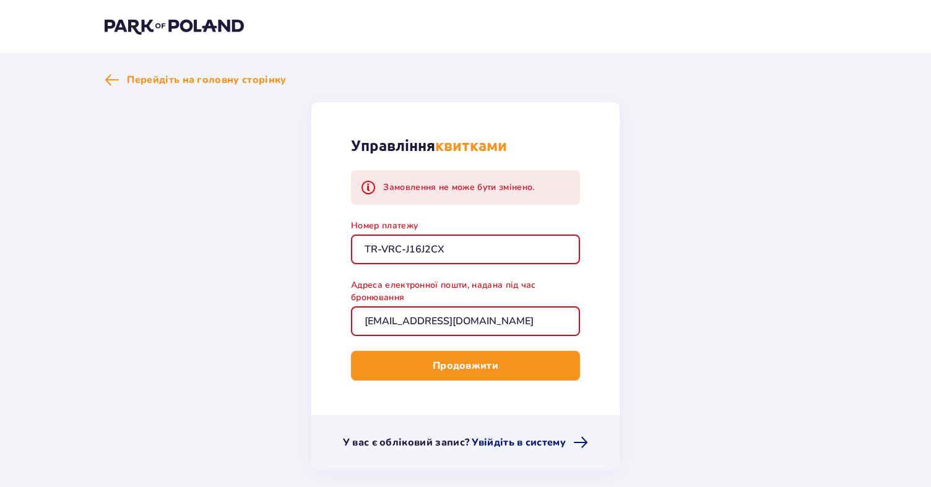
click at [527, 444] on span "Увійдіть в систему" at bounding box center [519, 443] width 94 height 14
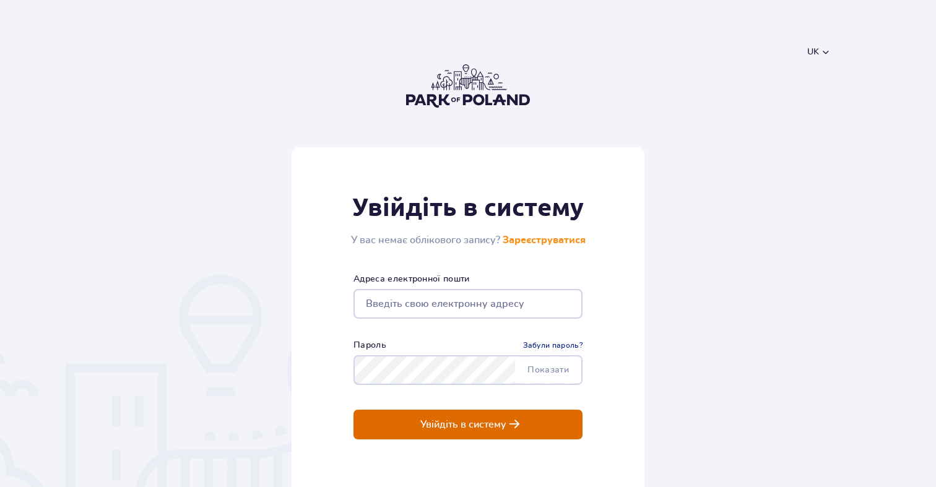
type input "+48 536 289 156"
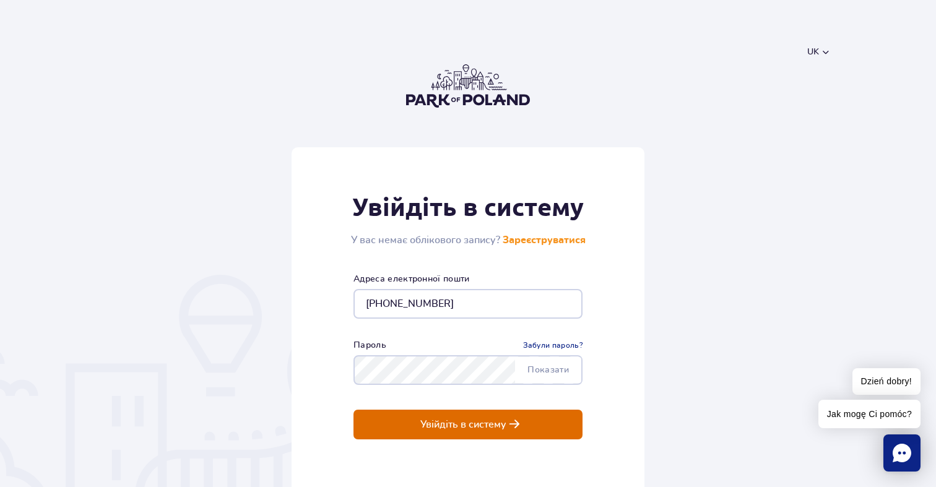
click at [488, 431] on button "Увійдіть в систему" at bounding box center [467, 425] width 229 height 30
click at [502, 419] on p "Увійдіть в систему" at bounding box center [463, 424] width 86 height 11
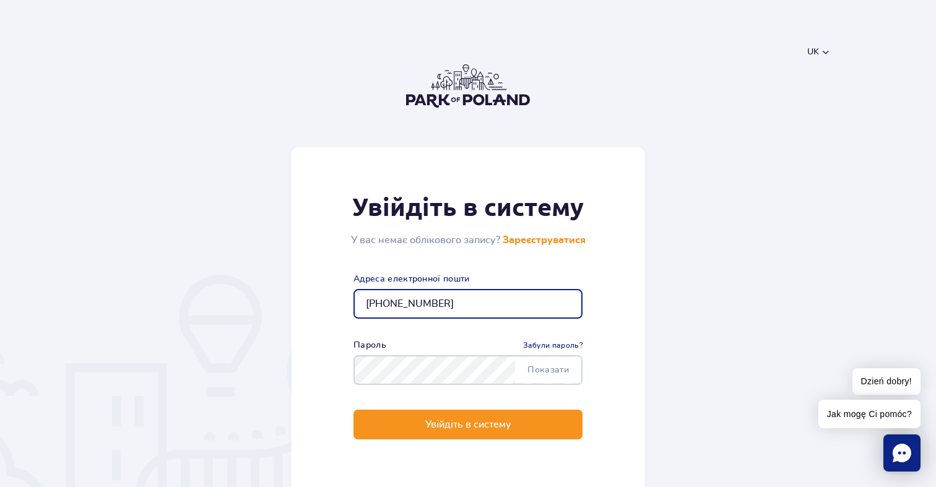
drag, startPoint x: 464, startPoint y: 295, endPoint x: 329, endPoint y: 288, distance: 135.1
click at [329, 290] on div "Увійдіть в систему У вас немає облікового запису? Зареєструватися +48 536 289 1…" at bounding box center [467, 325] width 353 height 356
drag, startPoint x: 467, startPoint y: 293, endPoint x: 431, endPoint y: 296, distance: 36.0
click at [431, 296] on input "+48 536 289 156" at bounding box center [467, 304] width 229 height 30
drag, startPoint x: 449, startPoint y: 303, endPoint x: 276, endPoint y: 300, distance: 173.3
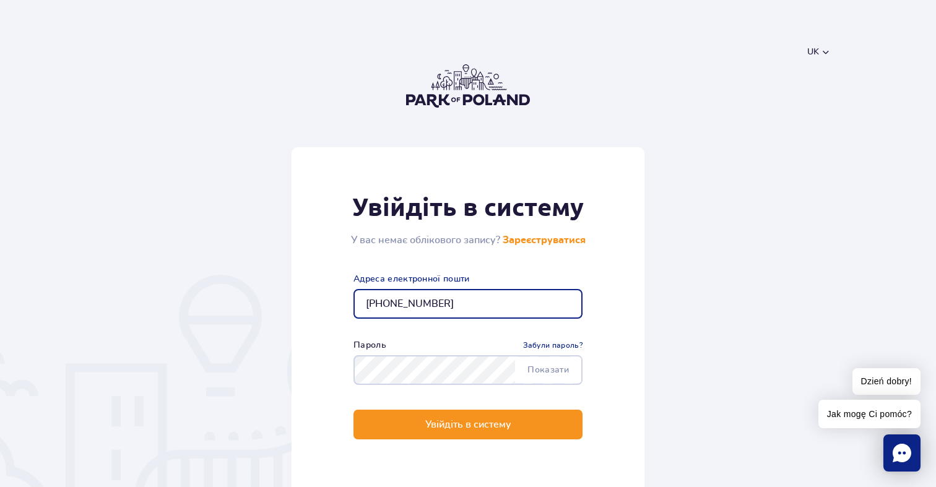
click at [276, 301] on form "Увійдіть в систему У вас немає облікового запису? Зареєструватися +48 536 289 1…" at bounding box center [468, 325] width 725 height 356
type input "ekaterinadudko210@gmail.com"
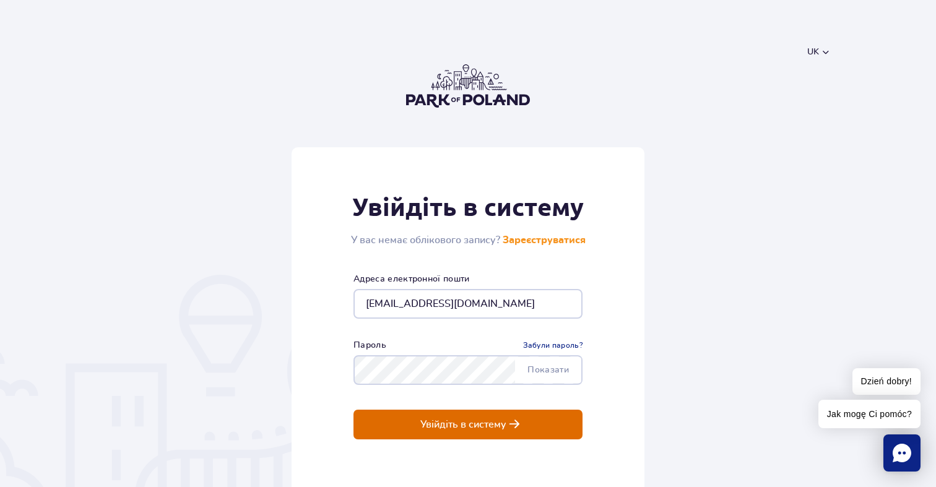
click at [445, 426] on p "Увійдіть в систему" at bounding box center [463, 424] width 86 height 11
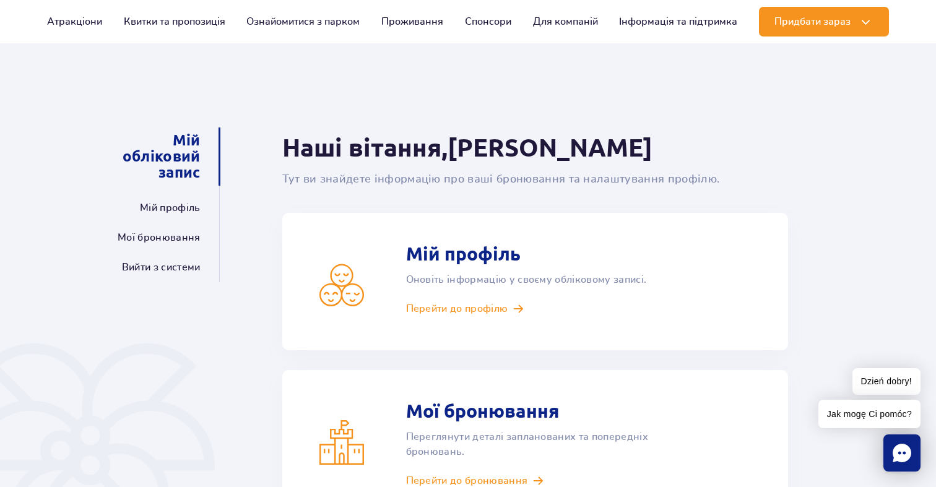
scroll to position [57, 0]
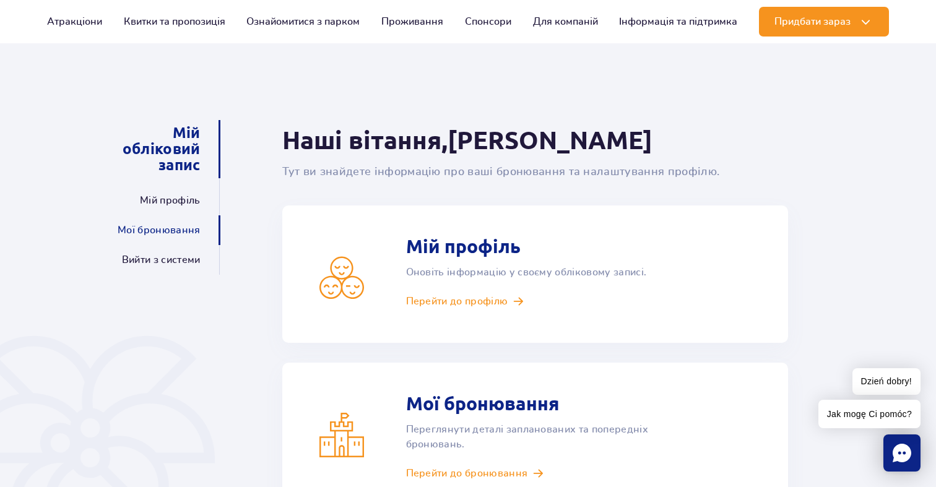
click at [179, 233] on link "Мої бронювання" at bounding box center [159, 230] width 82 height 30
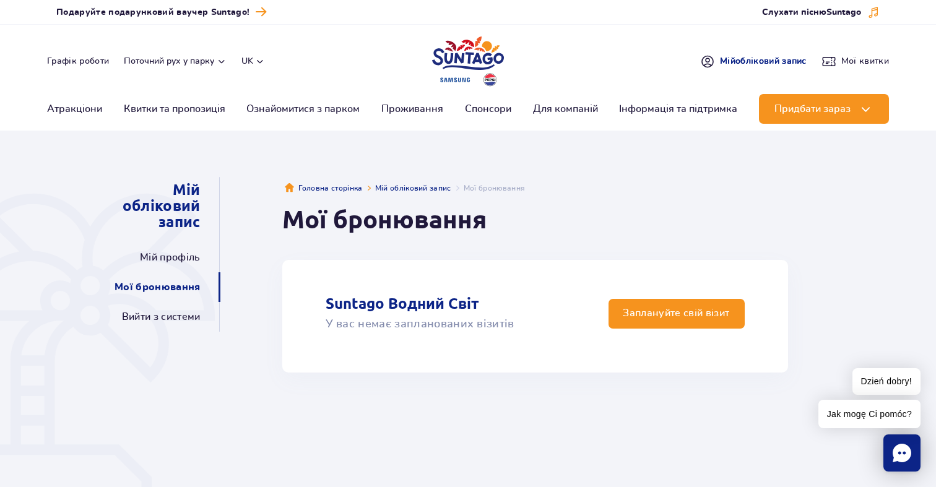
click at [771, 64] on span "Мій обліковий запис" at bounding box center [763, 61] width 87 height 12
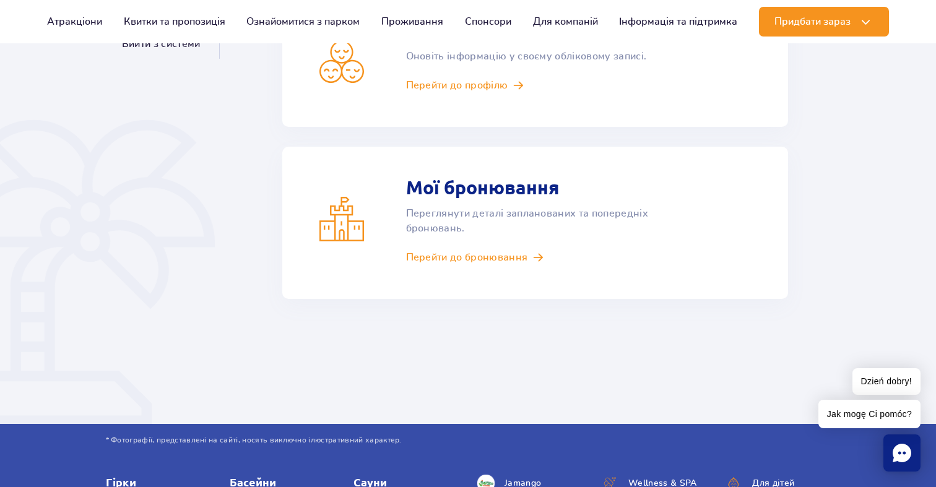
scroll to position [334, 0]
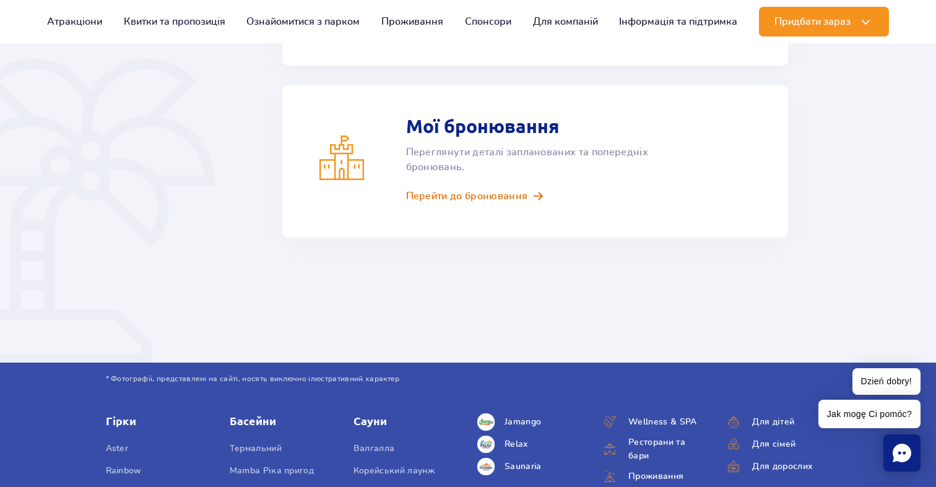
click at [528, 202] on link "Перейти до бронювання" at bounding box center [551, 196] width 291 height 14
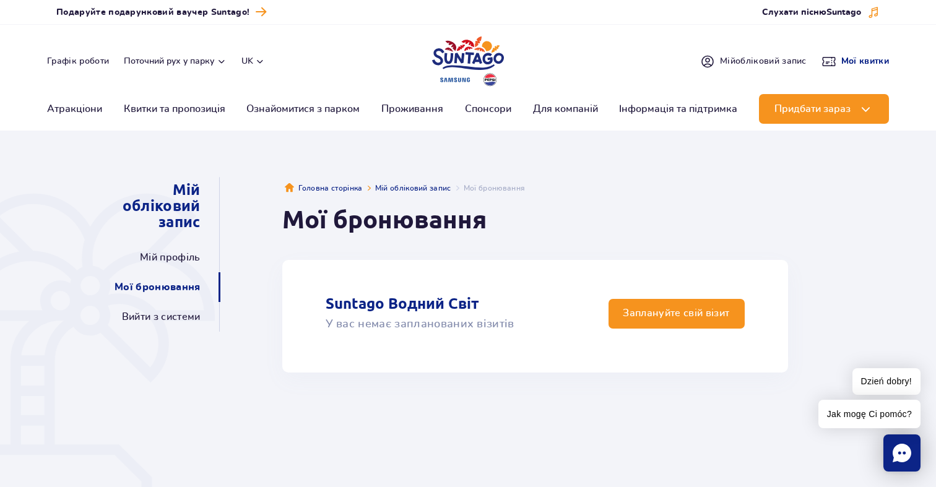
click at [854, 60] on span "Мої квитки" at bounding box center [865, 61] width 48 height 12
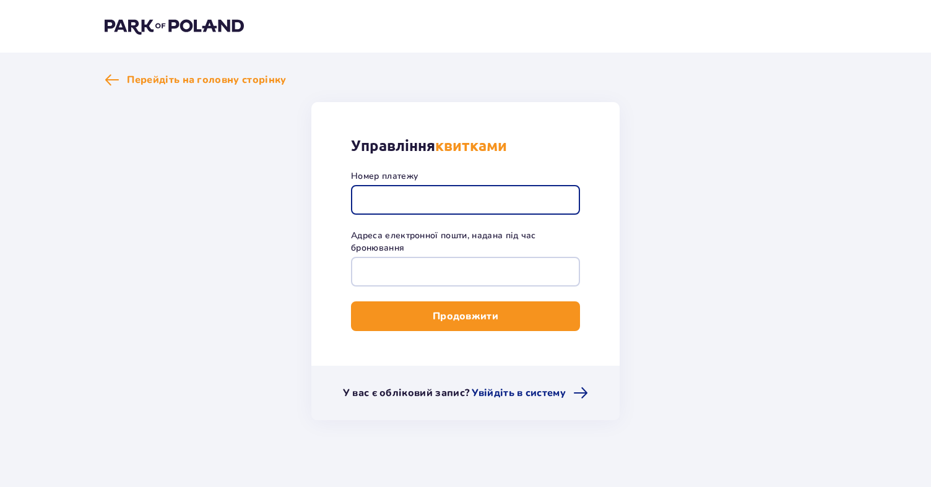
click at [433, 204] on input "Номер платежу" at bounding box center [465, 200] width 229 height 30
click at [416, 191] on input "Номер платежу" at bounding box center [465, 200] width 229 height 30
paste input "TR-VRC-J16J2CX"
click at [364, 197] on input "TR-VRC-J16J2CX" at bounding box center [465, 200] width 229 height 30
type input "TR-VRC-J16J2CX"
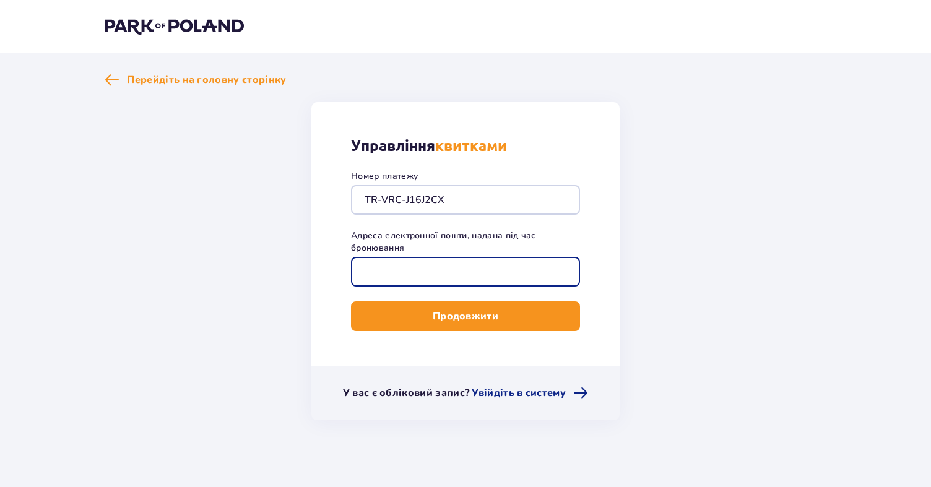
click at [402, 266] on input "Адреса електронної пошти, надана під час бронювання" at bounding box center [465, 272] width 229 height 30
type input "ekaterinadudko210@gmail.com"
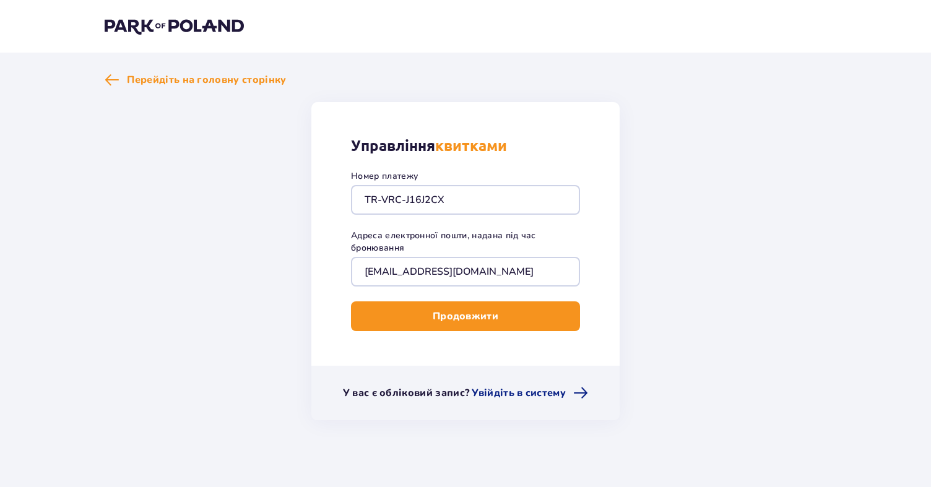
click at [449, 320] on p "Продовжити" at bounding box center [466, 316] width 66 height 14
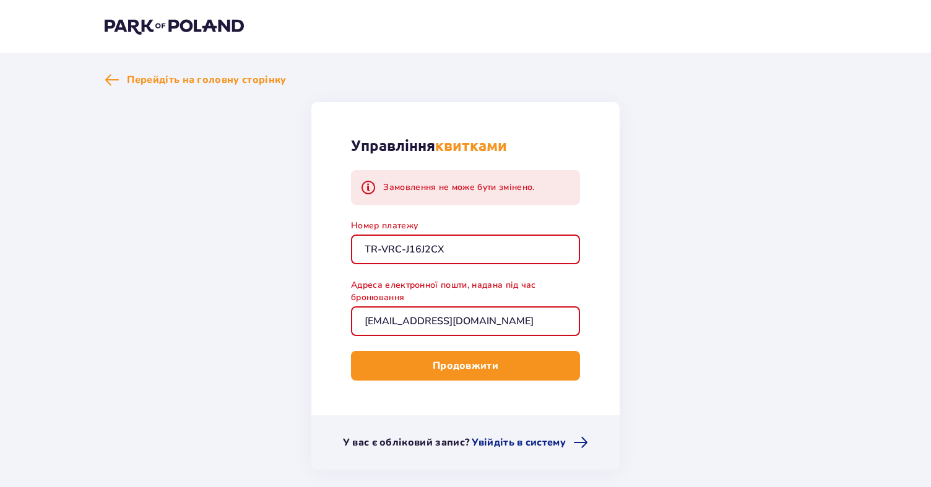
click at [504, 364] on span "submit" at bounding box center [500, 365] width 15 height 15
click at [367, 191] on span at bounding box center [368, 187] width 15 height 15
click at [123, 82] on span "Перейдіть на головну сторінку" at bounding box center [196, 79] width 182 height 15
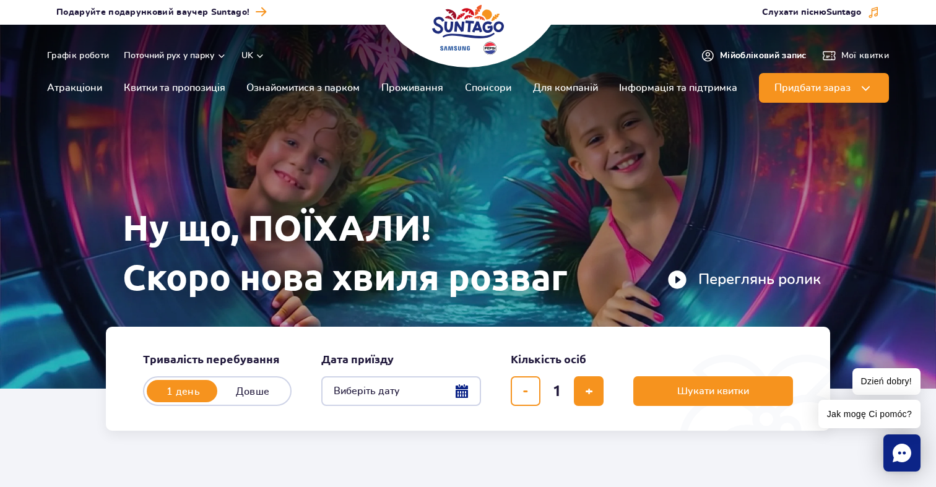
click at [752, 57] on span "Мій обліковий запис" at bounding box center [763, 56] width 87 height 12
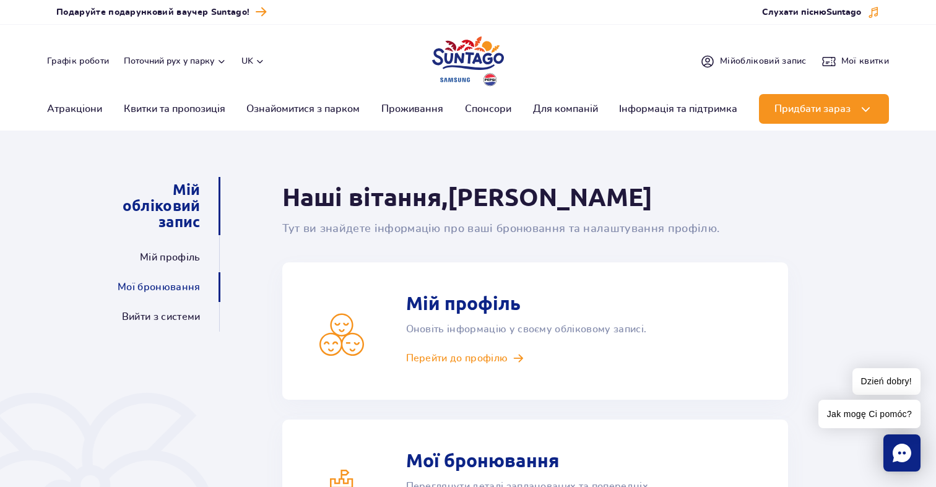
click at [152, 290] on link "Мої бронювання" at bounding box center [159, 287] width 82 height 30
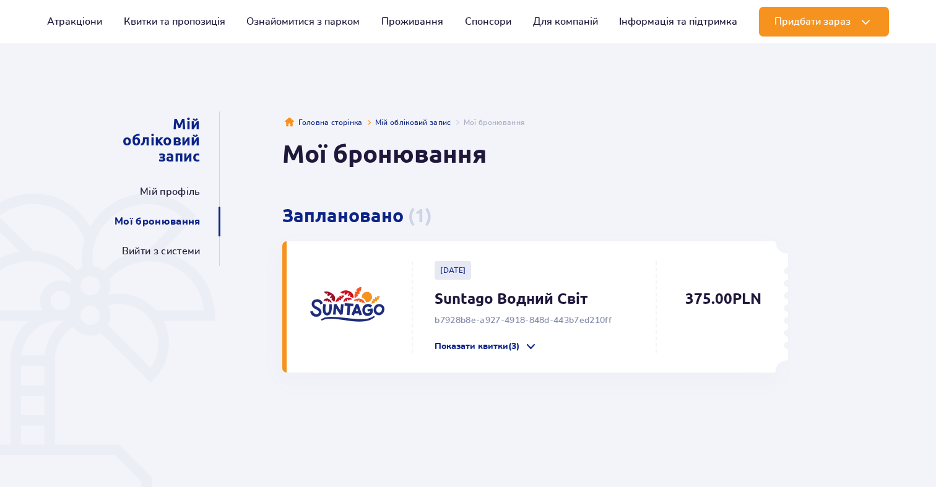
scroll to position [87, 0]
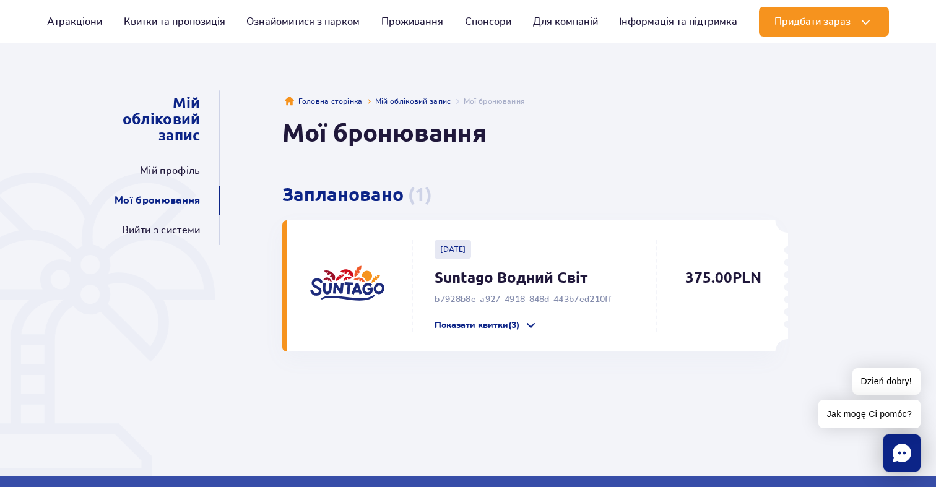
click at [533, 332] on div "[DATE] Suntago Водний Світ b7928b8e-a927-4918-848d-443b7ed210ff Показати квитки…" at bounding box center [531, 285] width 488 height 131
click at [533, 327] on span at bounding box center [530, 325] width 12 height 12
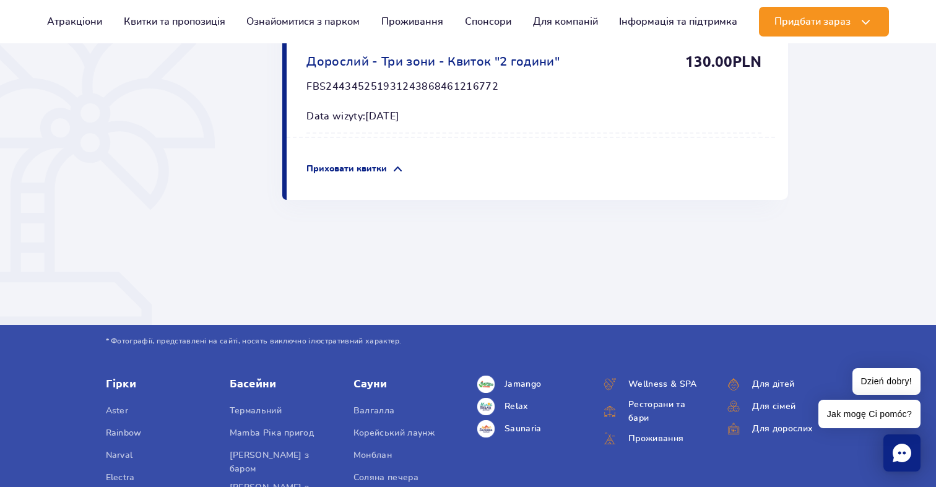
scroll to position [665, 0]
